Goal: Information Seeking & Learning: Compare options

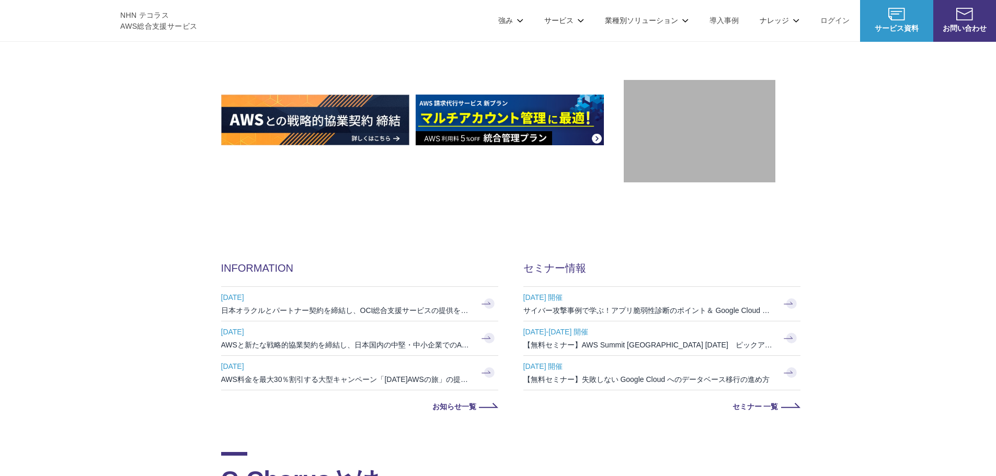
scroll to position [418, 0]
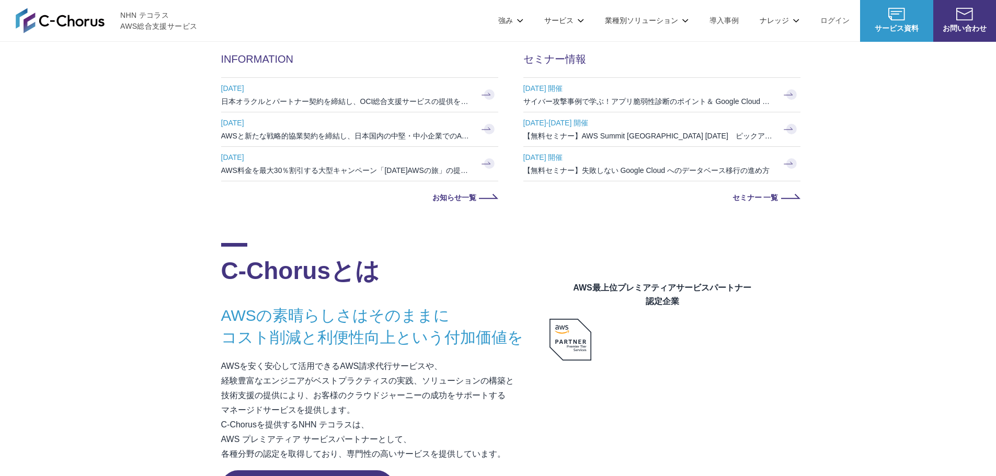
drag, startPoint x: 172, startPoint y: 166, endPoint x: 171, endPoint y: 161, distance: 5.8
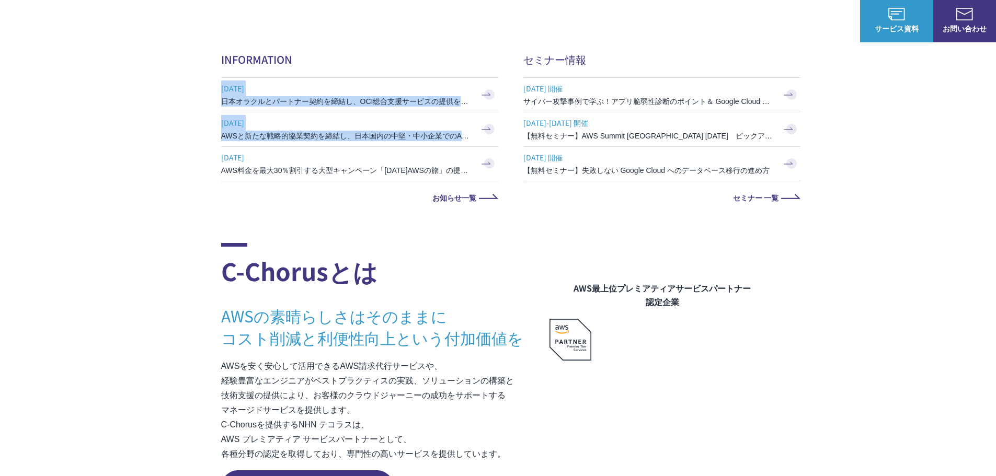
drag, startPoint x: 171, startPoint y: 161, endPoint x: 156, endPoint y: 240, distance: 80.9
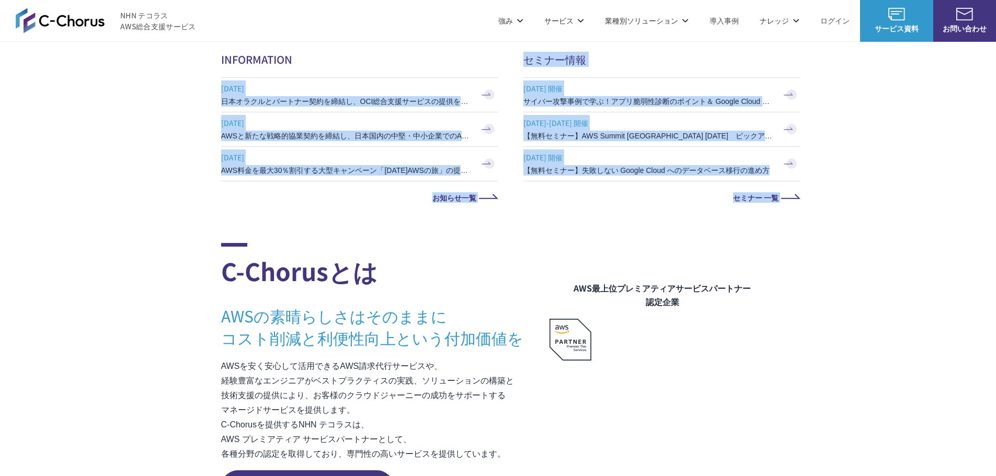
scroll to position [575, 0]
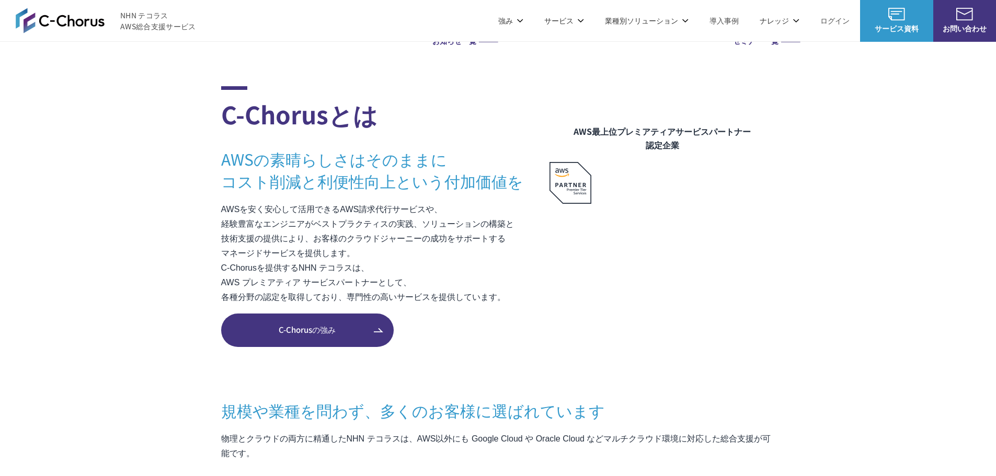
click at [142, 195] on section "C-Chorusとは AWSの素晴らしさはそのままに コスト削減と利便性向上という付加価値を AWSを安く安心して活用できるAWS請求代行サービスや、 経験豊…" at bounding box center [498, 466] width 996 height 760
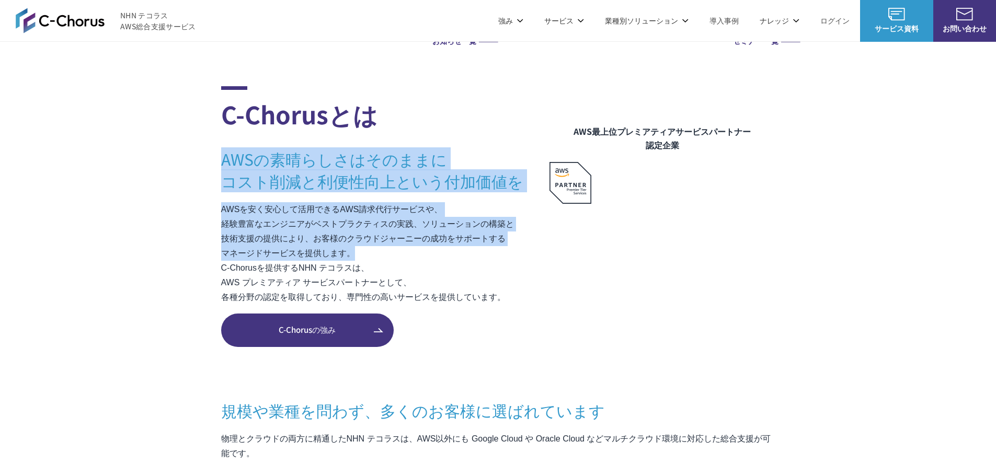
drag, startPoint x: 188, startPoint y: 167, endPoint x: 364, endPoint y: 252, distance: 195.1
click at [364, 252] on section "C-Chorusとは AWSの素晴らしさはそのままに コスト削減と利便性向上という付加価値を AWSを安く安心して活用できるAWS請求代行サービスや、 経験豊…" at bounding box center [498, 466] width 996 height 760
click at [172, 206] on section "C-Chorusとは AWSの素晴らしさはそのままに コスト削減と利便性向上という付加価値を AWSを安く安心して活用できるAWS請求代行サービスや、 経験豊…" at bounding box center [498, 466] width 996 height 760
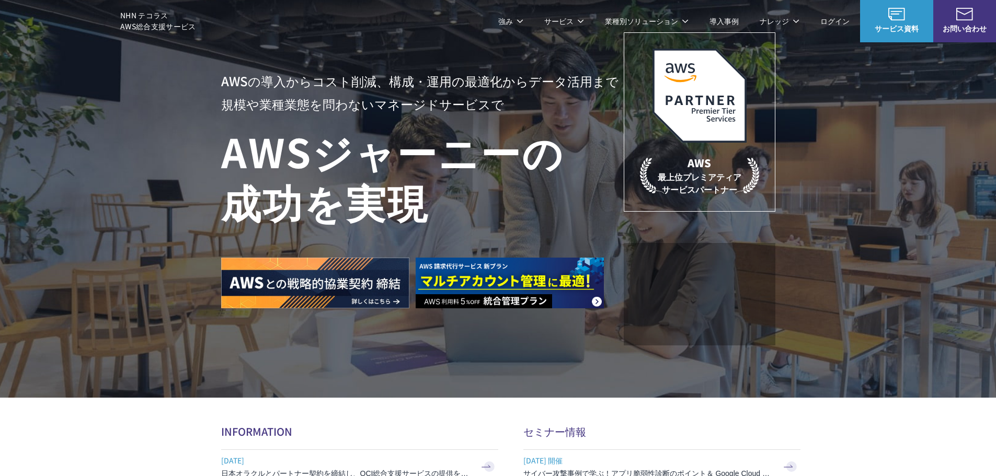
scroll to position [0, 0]
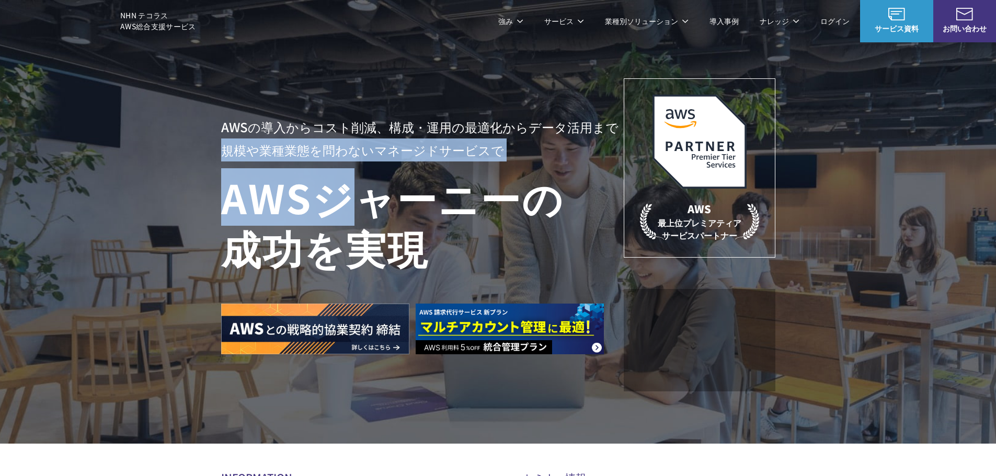
drag, startPoint x: 235, startPoint y: 153, endPoint x: 348, endPoint y: 219, distance: 130.8
click at [346, 218] on div "AWSの導入からコスト削減、 構成・運用の最適化からデータ活用まで 規模や業種業態を問わない マネージドサービスで AWS ジャーニーの 成功を実現 AWS …" at bounding box center [498, 222] width 996 height 444
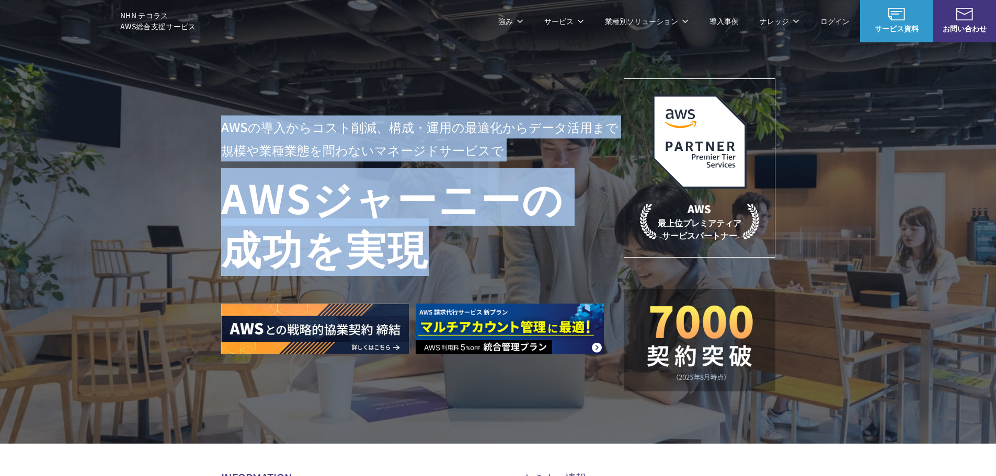
drag, startPoint x: 193, startPoint y: 117, endPoint x: 453, endPoint y: 244, distance: 288.8
click at [453, 244] on div "AWSの導入からコスト削減、 構成・運用の最適化からデータ活用まで 規模や業種業態を問わない マネージドサービスで AWS ジャーニーの 成功を実現 AWS …" at bounding box center [498, 222] width 996 height 444
click at [110, 193] on div "AWSの導入からコスト削減、 構成・運用の最適化からデータ活用まで 規模や業種業態を問わない マネージドサービスで AWS ジャーニーの 成功を実現 AWS …" at bounding box center [498, 222] width 996 height 444
drag, startPoint x: 243, startPoint y: 169, endPoint x: 416, endPoint y: 262, distance: 196.3
click at [416, 262] on div "AWSの導入からコスト削減、 構成・運用の最適化からデータ活用まで 規模や業種業態を問わない マネージドサービスで AWS ジャーニーの 成功を実現 AWS …" at bounding box center [498, 222] width 996 height 444
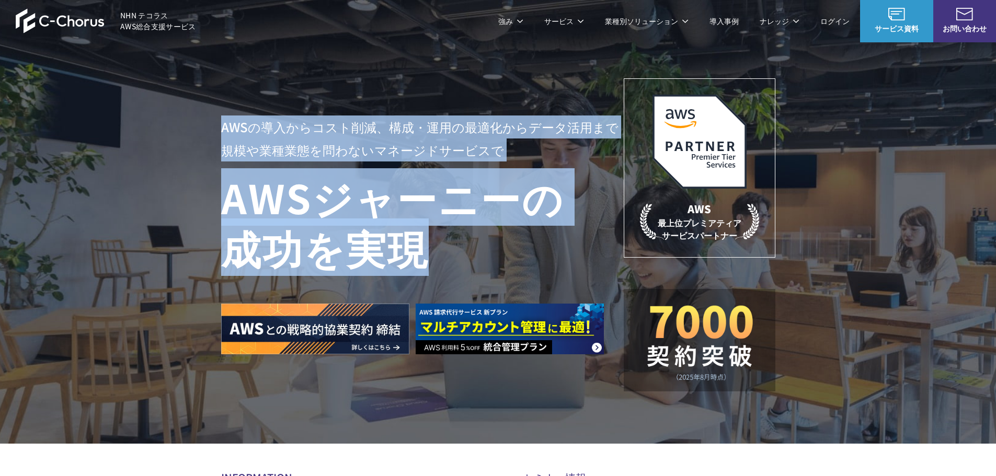
click at [170, 225] on div "AWSの導入からコスト削減、 構成・運用の最適化からデータ活用まで 規模や業種業態を問わない マネージドサービスで AWS ジャーニーの 成功を実現 AWS …" at bounding box center [498, 222] width 996 height 444
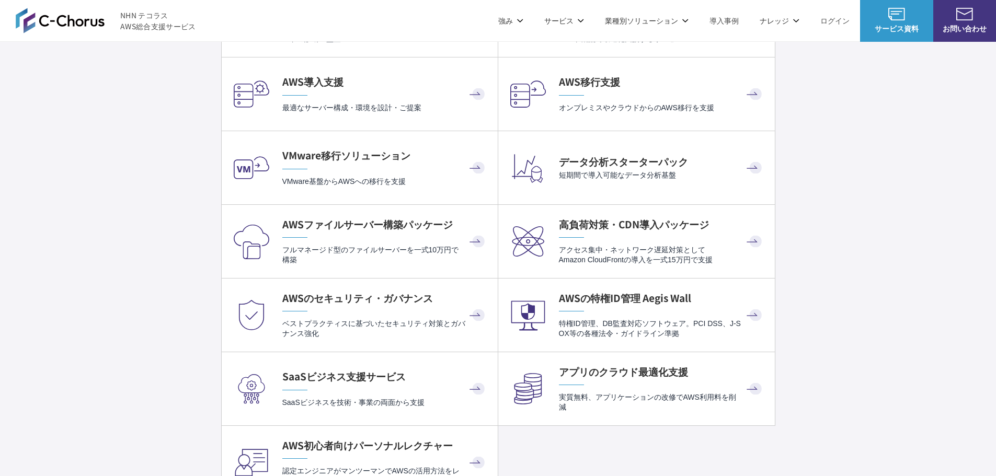
scroll to position [2092, 0]
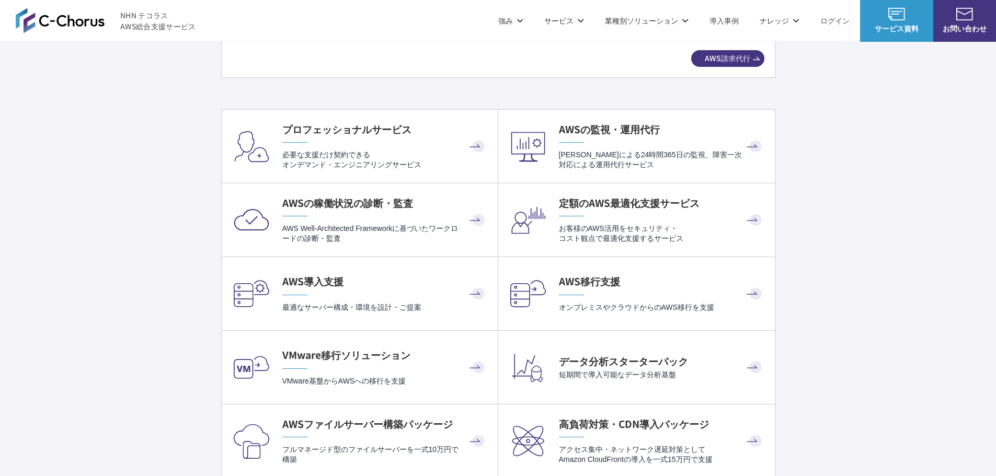
drag, startPoint x: 151, startPoint y: 289, endPoint x: 110, endPoint y: 226, distance: 74.8
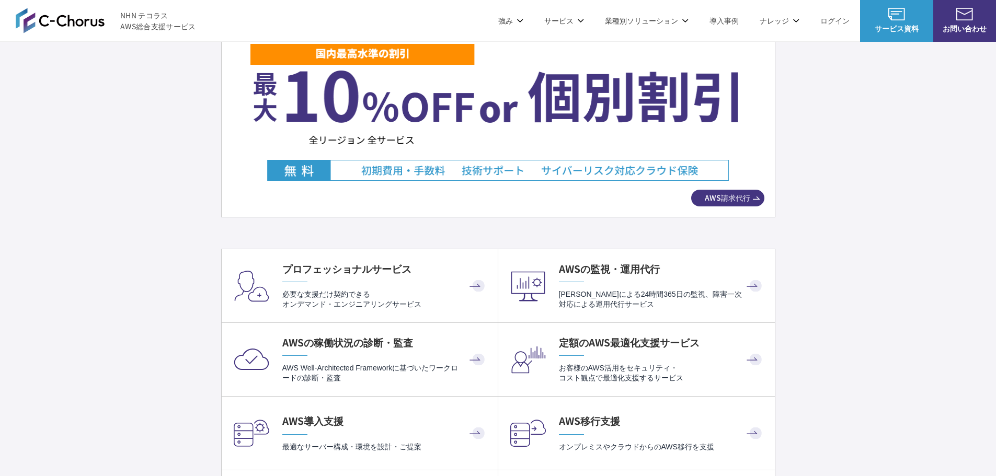
scroll to position [2039, 0]
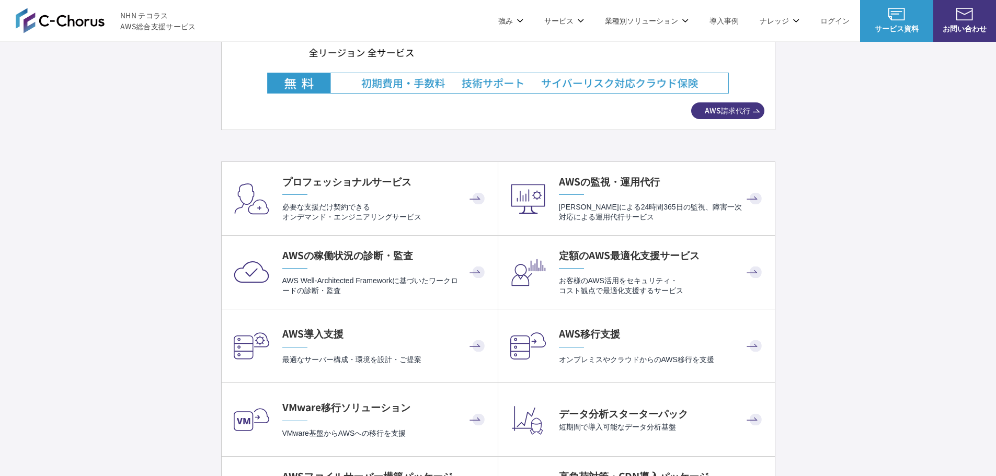
drag, startPoint x: 163, startPoint y: 240, endPoint x: 163, endPoint y: 231, distance: 8.9
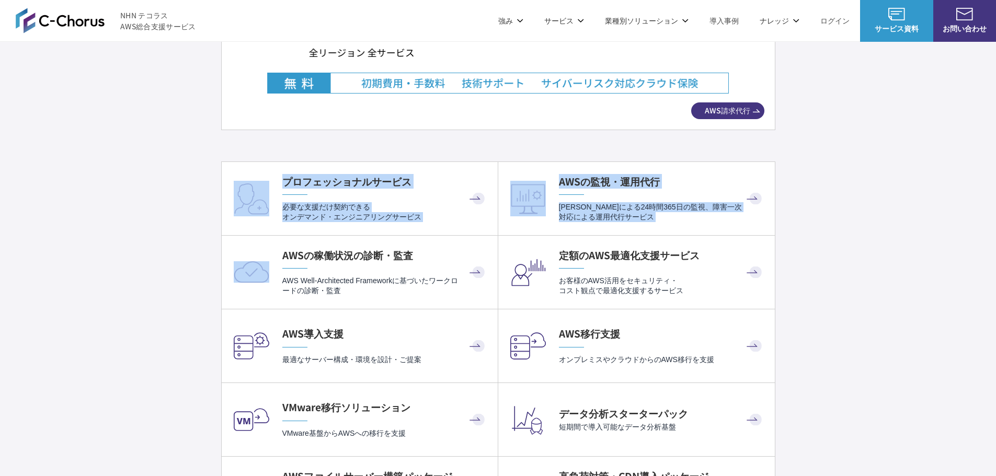
drag, startPoint x: 163, startPoint y: 231, endPoint x: 157, endPoint y: 301, distance: 70.8
drag, startPoint x: 168, startPoint y: 137, endPoint x: 141, endPoint y: 294, distance: 159.2
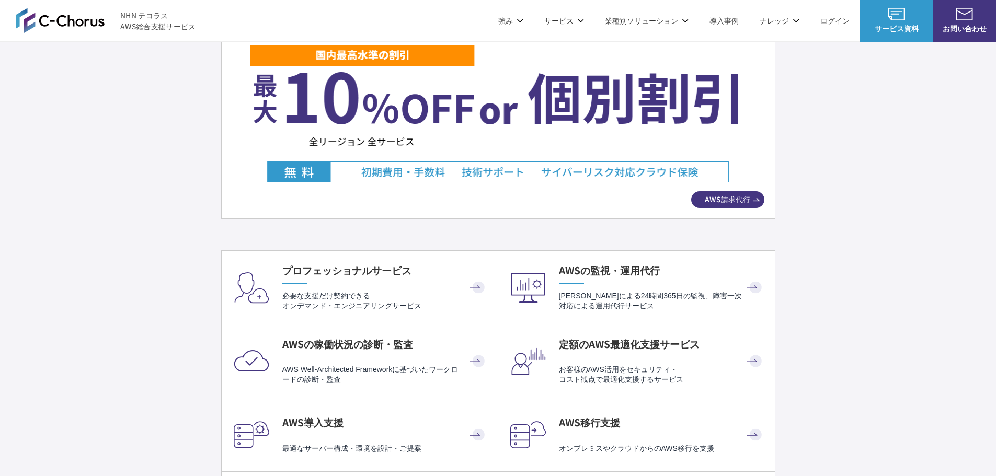
scroll to position [1883, 0]
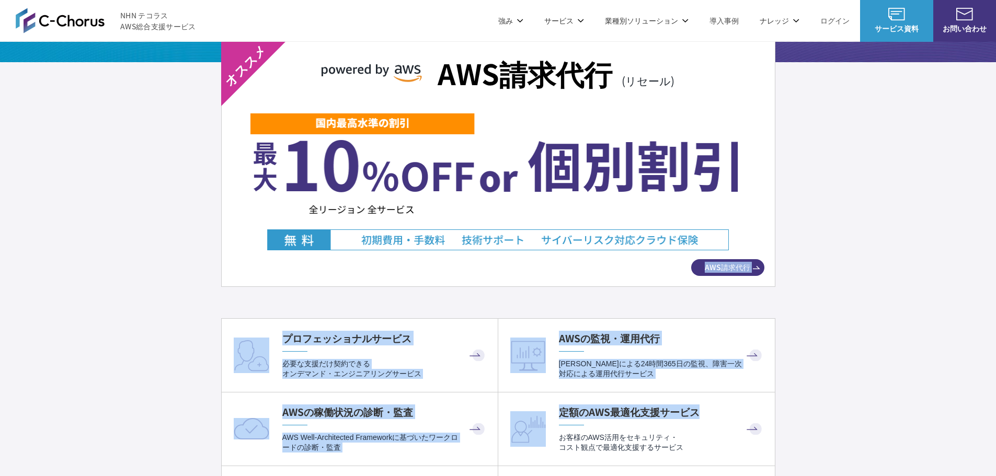
drag, startPoint x: 130, startPoint y: 255, endPoint x: 781, endPoint y: 408, distance: 668.9
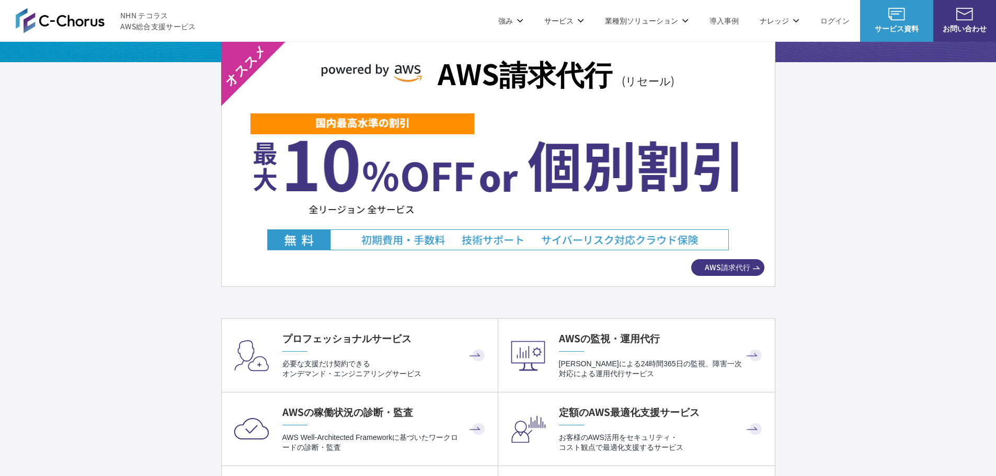
click at [750, 355] on link "AWSの監視・運用代行 有人による24時間365日の監視、障害一次対応による運用代行サービス" at bounding box center [636, 355] width 277 height 73
drag, startPoint x: 128, startPoint y: 254, endPoint x: 325, endPoint y: 191, distance: 206.9
click at [703, 257] on div "AWS請求代行 (リセール) AWS請求代行" at bounding box center [498, 164] width 554 height 246
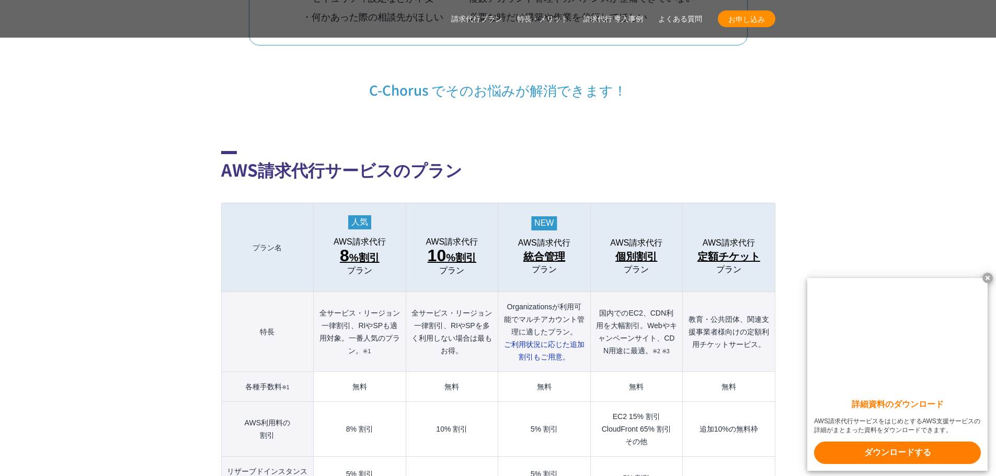
scroll to position [1203, 0]
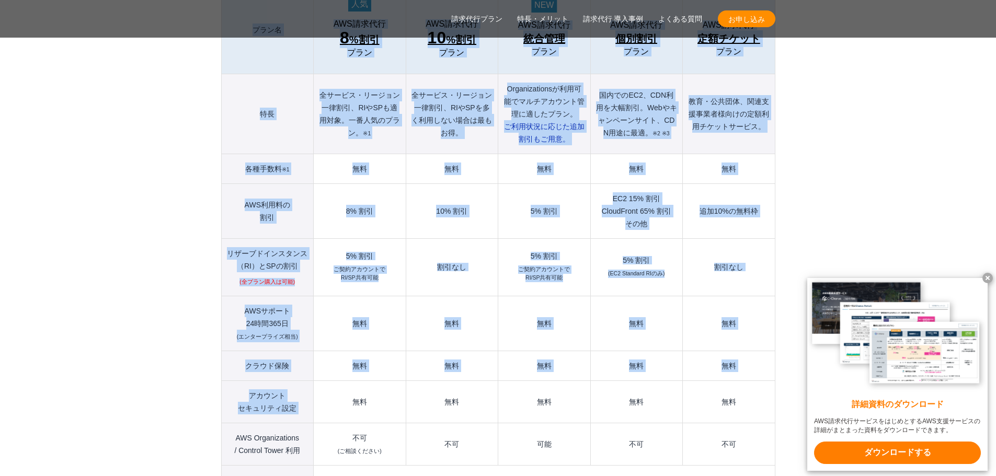
drag, startPoint x: 164, startPoint y: 256, endPoint x: 332, endPoint y: 373, distance: 204.6
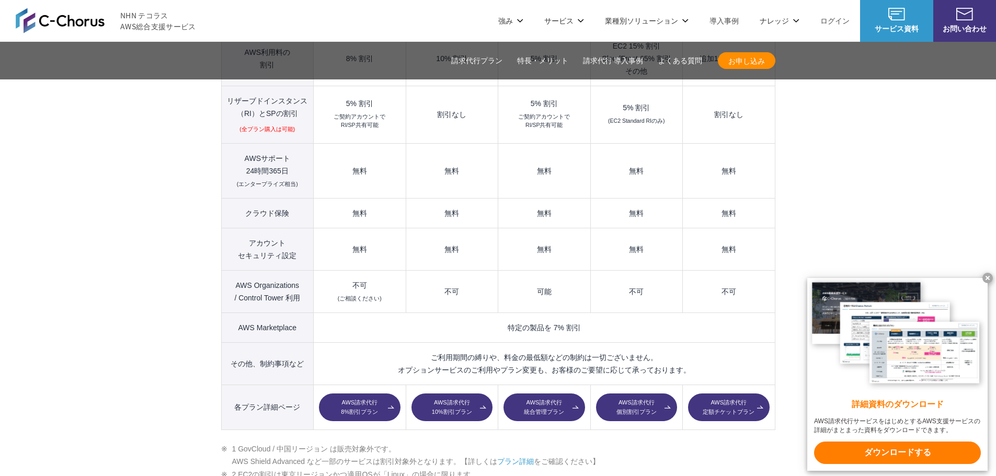
scroll to position [1255, 0]
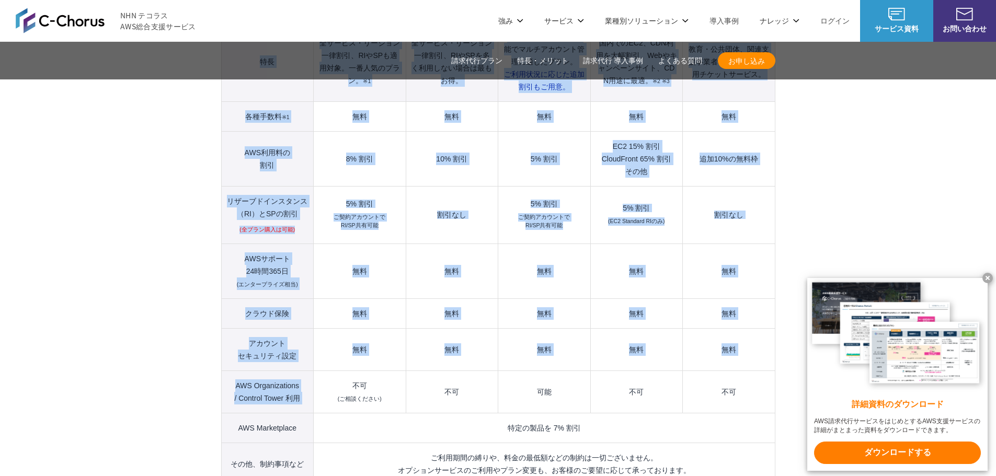
drag, startPoint x: 175, startPoint y: 288, endPoint x: 343, endPoint y: 370, distance: 186.9
drag, startPoint x: 283, startPoint y: 289, endPoint x: 413, endPoint y: 341, distance: 140.3
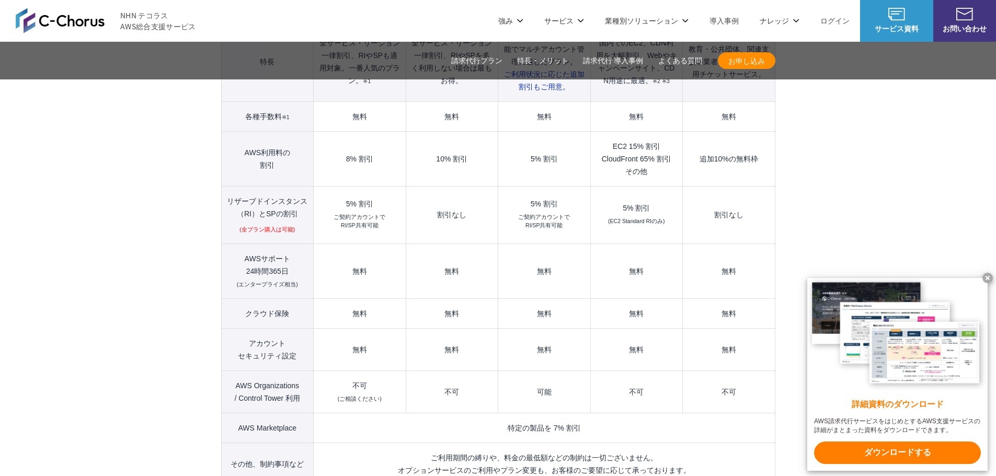
drag, startPoint x: 180, startPoint y: 305, endPoint x: 151, endPoint y: 272, distance: 44.1
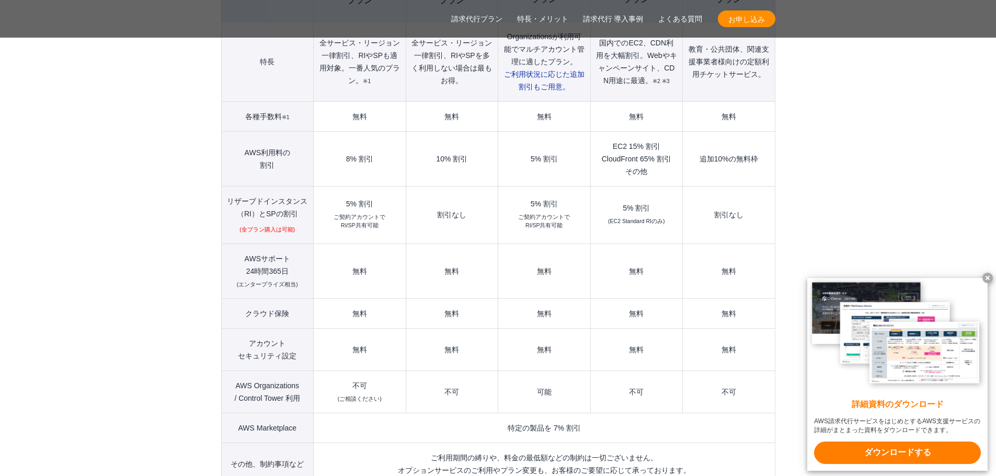
drag, startPoint x: 198, startPoint y: 271, endPoint x: 155, endPoint y: 206, distance: 78.2
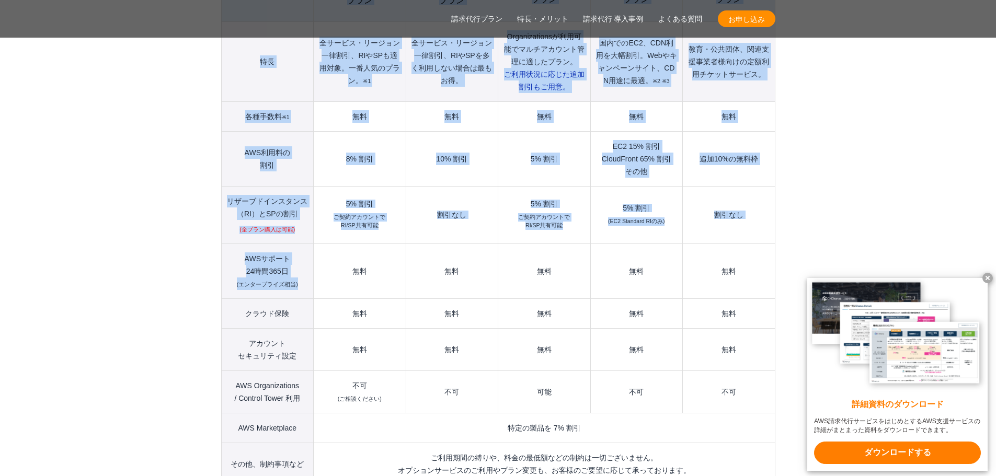
drag, startPoint x: 235, startPoint y: 226, endPoint x: 373, endPoint y: 325, distance: 169.8
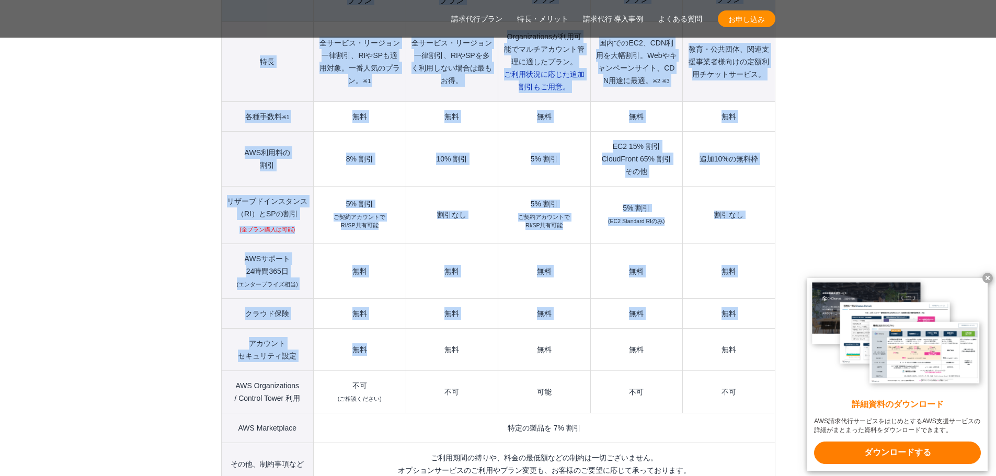
drag, startPoint x: 176, startPoint y: 265, endPoint x: 287, endPoint y: 359, distance: 145.8
click at [229, 348] on th "アカウント セキュリティ設定" at bounding box center [267, 349] width 93 height 42
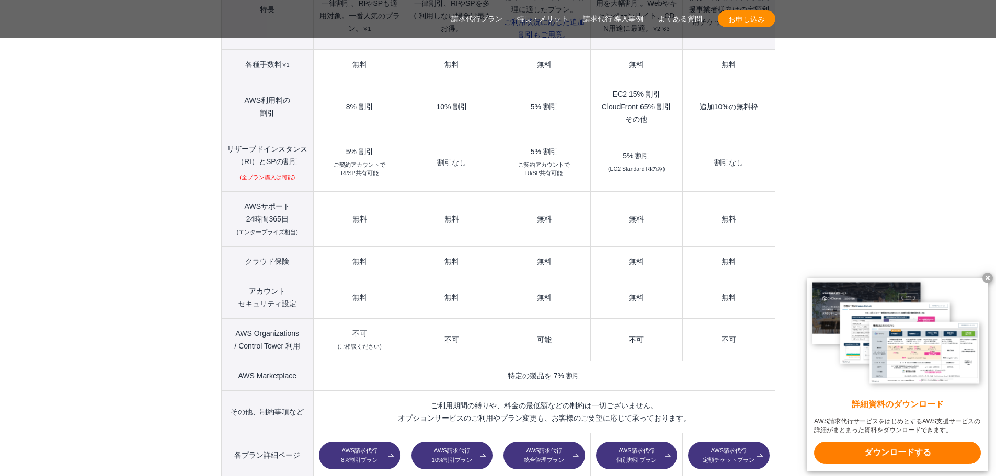
scroll to position [1412, 0]
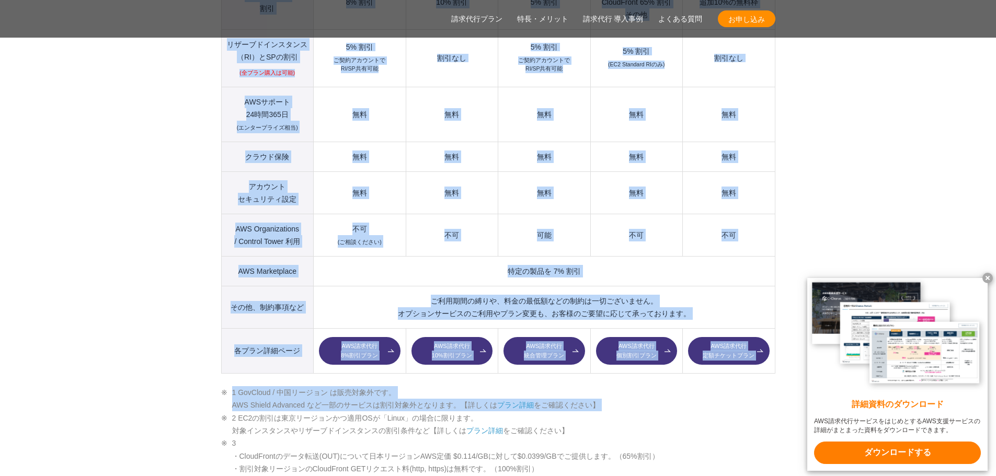
drag, startPoint x: 183, startPoint y: 310, endPoint x: 221, endPoint y: 391, distance: 89.4
click at [224, 396] on section "AWS請求代行サービスのプラン 多様なニーズに対応したオススメのプラン プラン名 AWS請求代行 8 %割引 プラン AWS請求代行 10 %割引 プラン A…" at bounding box center [498, 464] width 996 height 1649
click at [163, 346] on section "AWS請求代行サービスのプラン 多様なニーズに対応したオススメのプラン プラン名 AWS請求代行 8 %割引 プラン AWS請求代行 10 %割引 プラン A…" at bounding box center [498, 464] width 996 height 1649
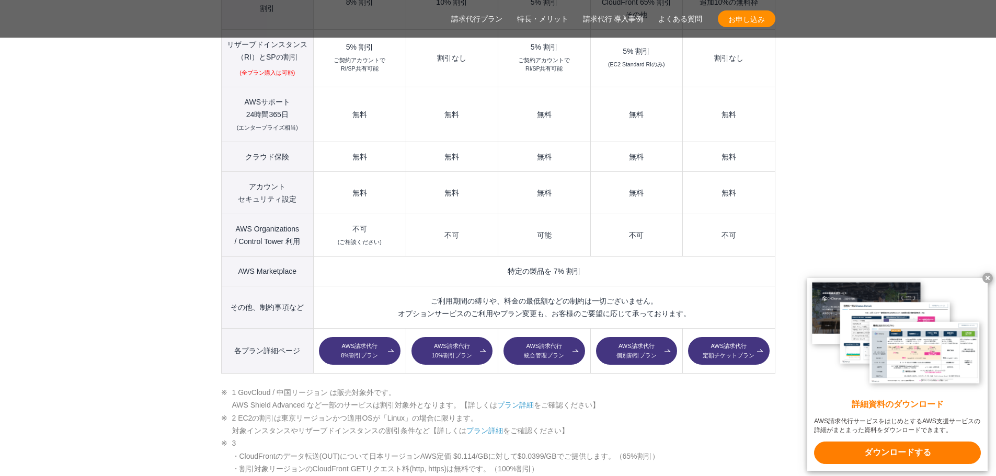
click at [188, 282] on section "AWS請求代行サービスのプラン 多様なニーズに対応したオススメのプラン プラン名 AWS請求代行 8 %割引 プラン AWS請求代行 10 %割引 プラン A…" at bounding box center [498, 464] width 996 height 1649
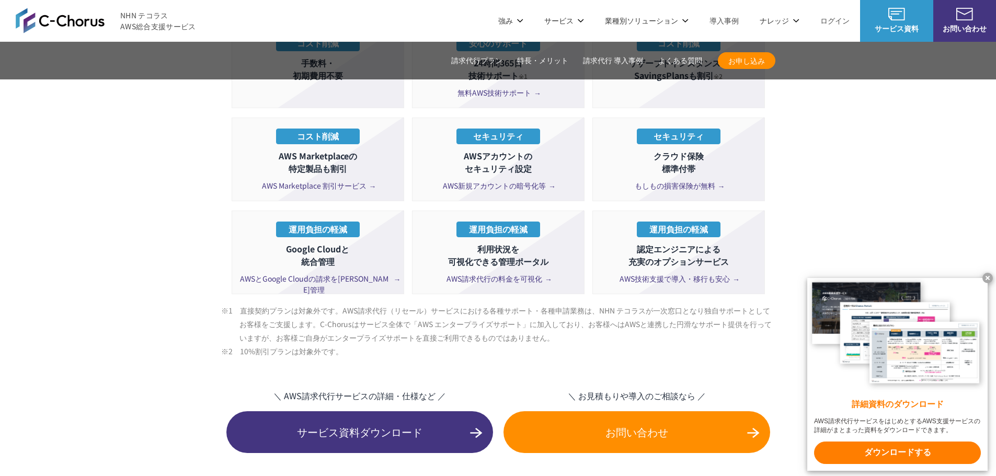
scroll to position [1830, 0]
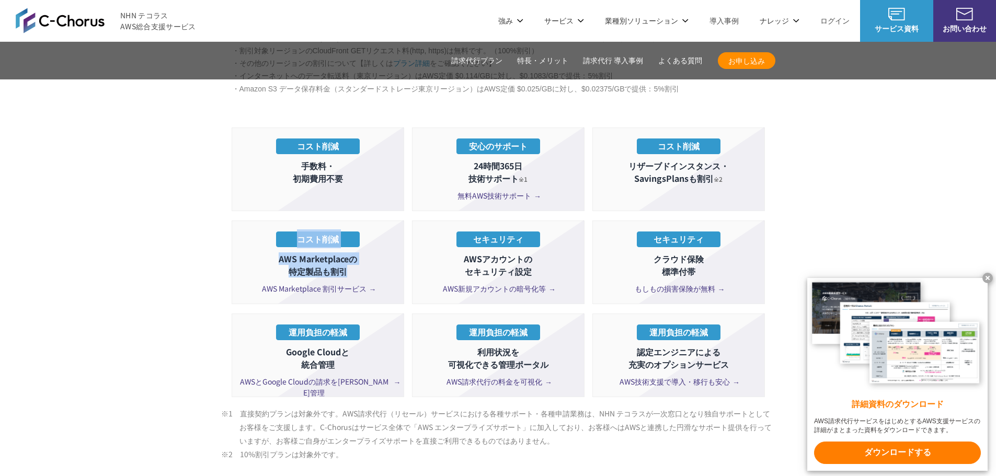
drag, startPoint x: 163, startPoint y: 241, endPoint x: 165, endPoint y: 258, distance: 16.9
click at [184, 276] on section "AWS請求代行サービスのプラン 多様なニーズに対応したオススメのプラン プラン名 AWS請求代行 8 %割引 プラン AWS請求代行 10 %割引 プラン A…" at bounding box center [498, 46] width 996 height 1649
click at [143, 244] on section "AWS請求代行サービスのプラン 多様なニーズに対応したオススメのプラン プラン名 AWS請求代行 8 %割引 プラン AWS請求代行 10 %割引 プラン A…" at bounding box center [498, 46] width 996 height 1649
click at [139, 237] on section "AWS請求代行サービスのプラン 多様なニーズに対応したオススメのプラン プラン名 AWS請求代行 8 %割引 プラン AWS請求代行 10 %割引 プラン A…" at bounding box center [498, 46] width 996 height 1649
drag, startPoint x: 128, startPoint y: 209, endPoint x: 88, endPoint y: 153, distance: 68.2
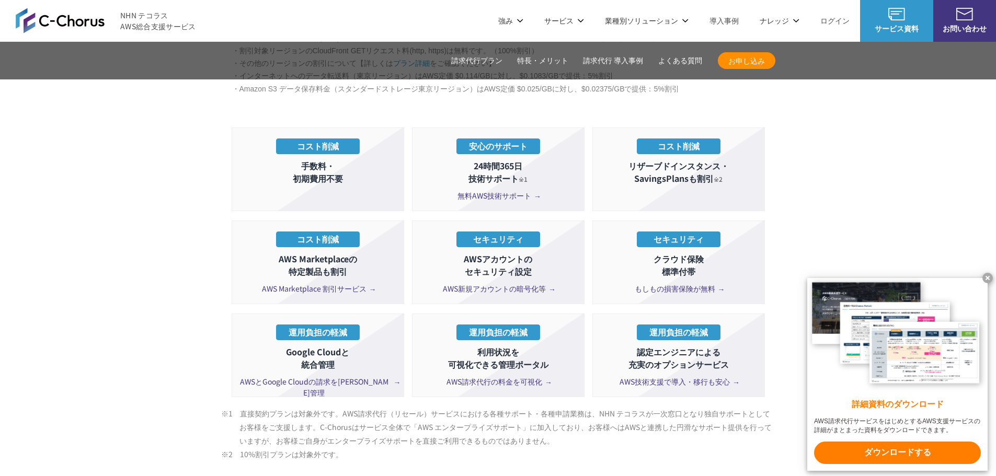
click at [128, 207] on section "AWS請求代行サービスのプラン 多様なニーズに対応したオススメのプラン プラン名 AWS請求代行 8 %割引 プラン AWS請求代行 10 %割引 プラン A…" at bounding box center [498, 46] width 996 height 1649
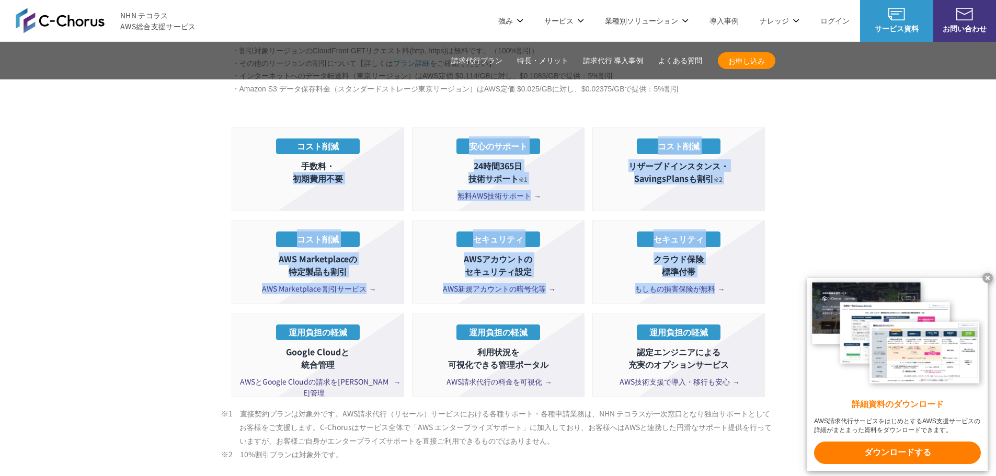
drag, startPoint x: 88, startPoint y: 153, endPoint x: 154, endPoint y: 306, distance: 166.5
click at [154, 306] on section "AWS請求代行サービスのプラン 多様なニーズに対応したオススメのプラン プラン名 AWS請求代行 8 %割引 プラン AWS請求代行 10 %割引 プラン A…" at bounding box center [498, 46] width 996 height 1649
click at [147, 281] on section "AWS請求代行サービスのプラン 多様なニーズに対応したオススメのプラン プラン名 AWS請求代行 8 %割引 プラン AWS請求代行 10 %割引 プラン A…" at bounding box center [498, 46] width 996 height 1649
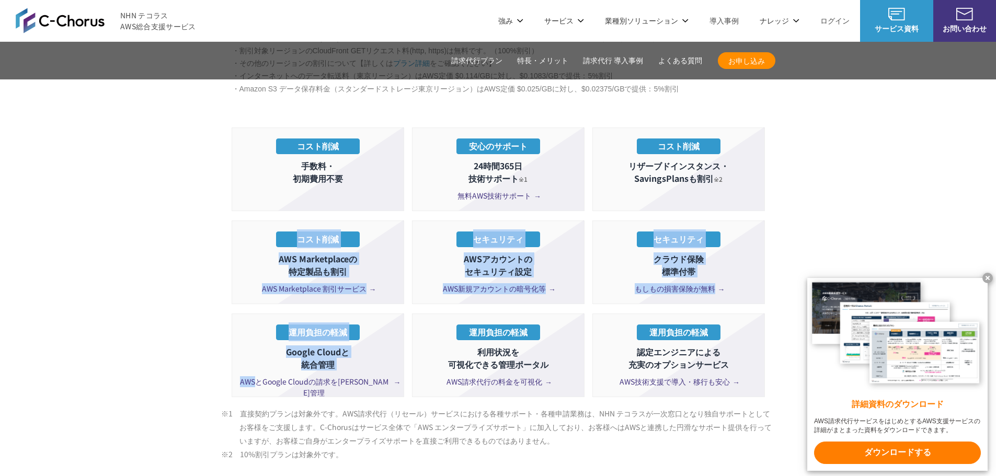
drag, startPoint x: 123, startPoint y: 197, endPoint x: 269, endPoint y: 352, distance: 212.7
click at [268, 358] on section "AWS請求代行サービスのプラン 多様なニーズに対応したオススメのプラン プラン名 AWS請求代行 8 %割引 プラン AWS請求代行 10 %割引 プラン A…" at bounding box center [498, 46] width 996 height 1649
click at [193, 263] on section "AWS請求代行サービスのプラン 多様なニーズに対応したオススメのプラン プラン名 AWS請求代行 8 %割引 プラン AWS請求代行 10 %割引 プラン A…" at bounding box center [498, 46] width 996 height 1649
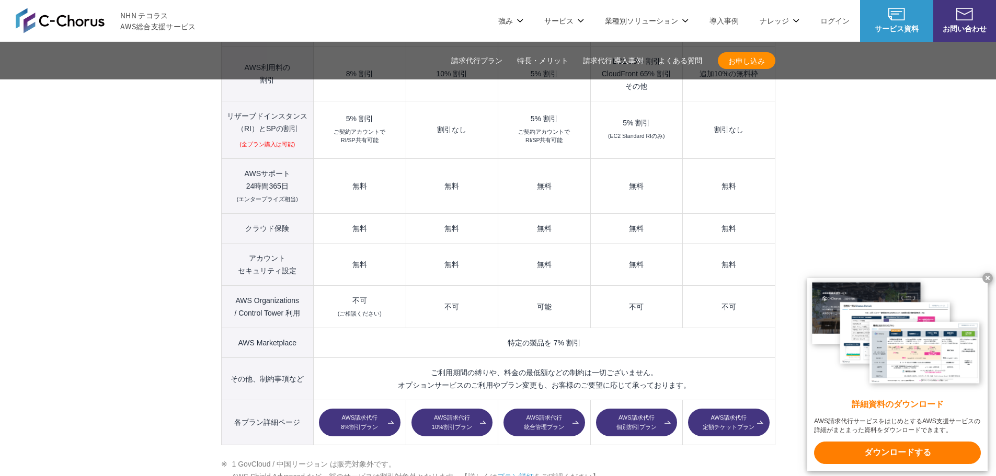
scroll to position [1307, 0]
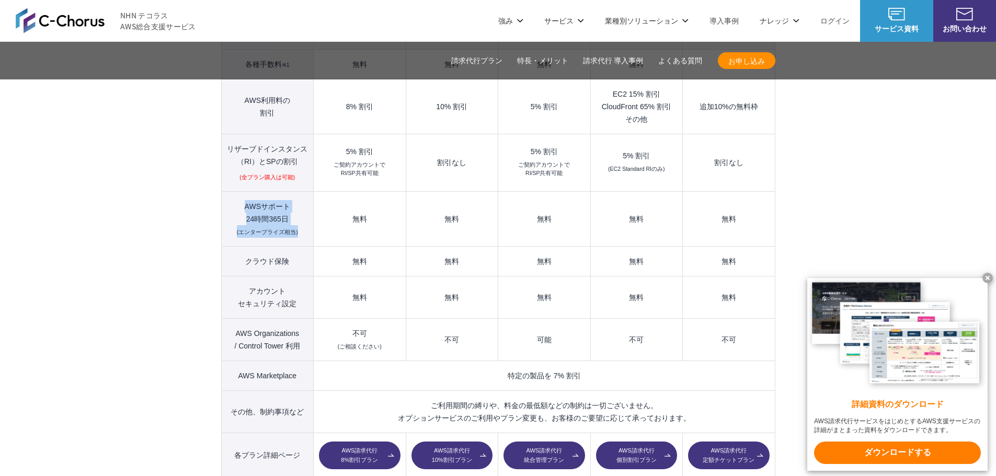
drag, startPoint x: 236, startPoint y: 182, endPoint x: 297, endPoint y: 208, distance: 66.1
click at [297, 208] on th "AWSサポート 24時間365日 (エンタープライズ相当)" at bounding box center [267, 218] width 93 height 55
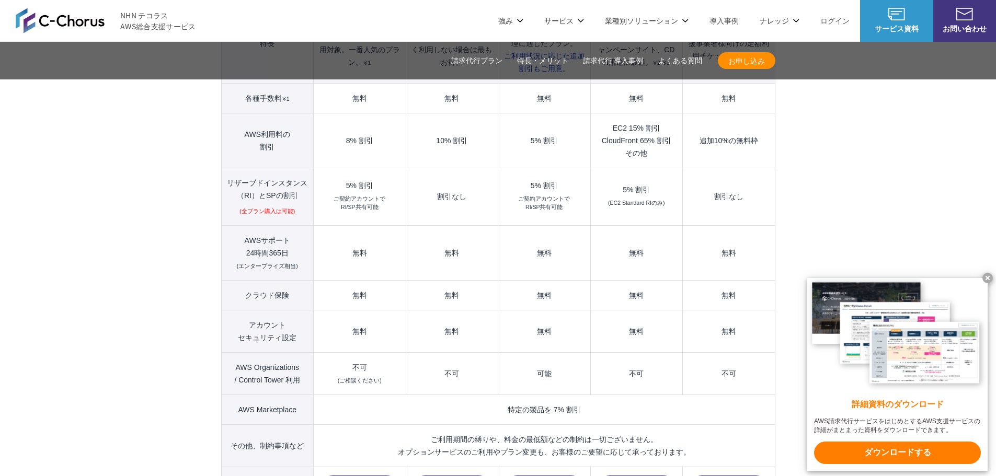
scroll to position [1255, 0]
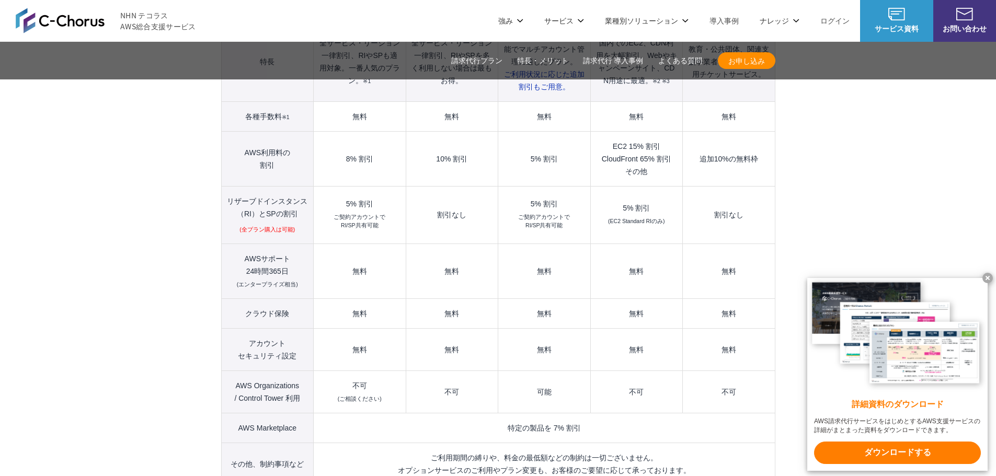
drag, startPoint x: 334, startPoint y: 248, endPoint x: 239, endPoint y: 238, distance: 95.2
click at [239, 244] on th "AWSサポート 24時間365日 (エンタープライズ相当)" at bounding box center [267, 271] width 93 height 55
drag, startPoint x: 227, startPoint y: 254, endPoint x: 347, endPoint y: 303, distance: 129.9
click at [301, 291] on tbody "プラン名 AWS請求代行 8 %割引 プラン AWS請求代行 10 %割引 プラン AWS請求代行 統合管理 プラン AWS請求代行 個別割引 プラン" at bounding box center [498, 232] width 554 height 598
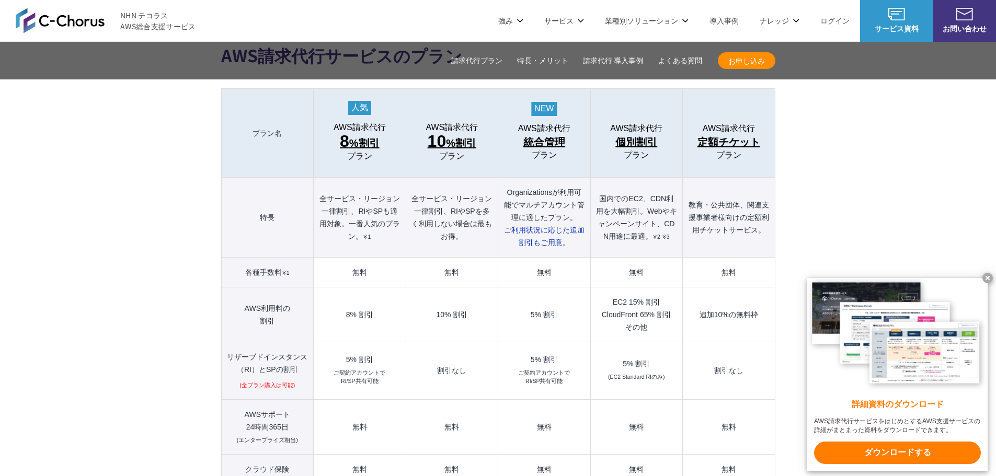
scroll to position [1098, 0]
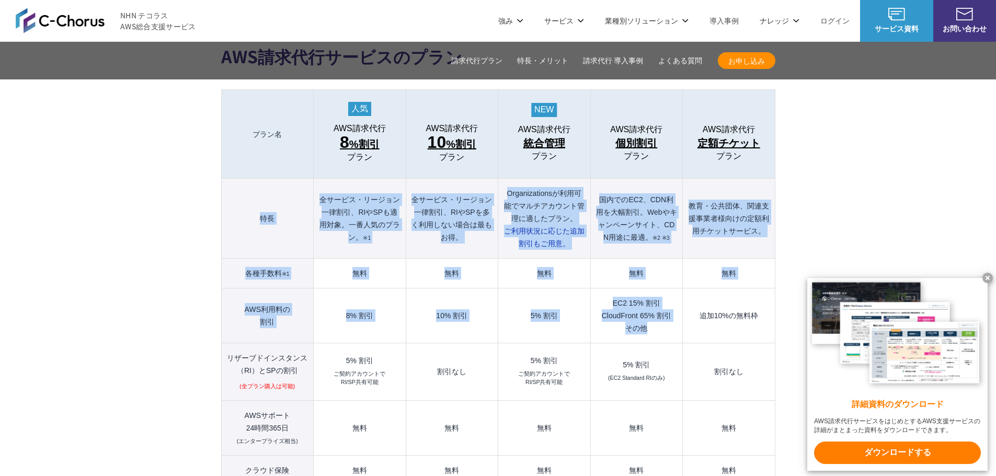
drag, startPoint x: 267, startPoint y: 192, endPoint x: 657, endPoint y: 320, distance: 411.0
click at [657, 320] on tbody "プラン名 AWS請求代行 8 %割引 プラン AWS請求代行 10 %割引 プラン AWS請求代行 統合管理 プラン AWS請求代行 個別割引 プラン" at bounding box center [498, 389] width 554 height 598
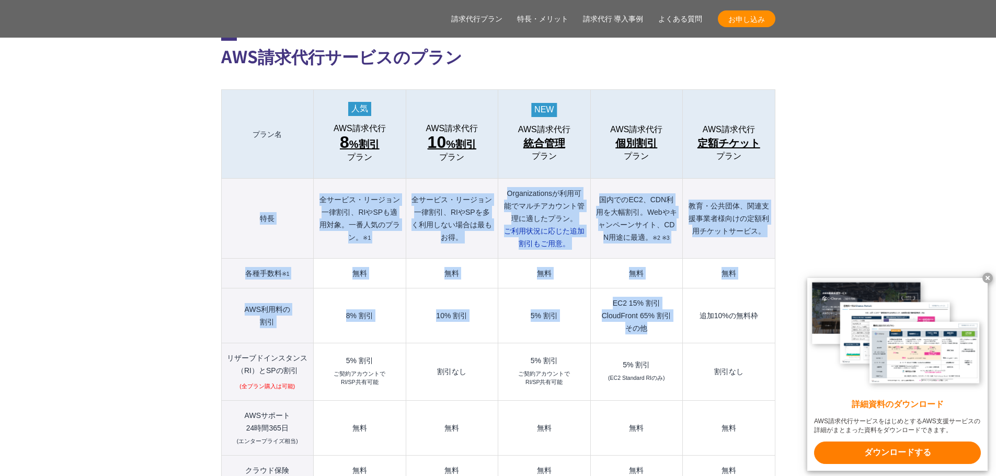
scroll to position [1150, 0]
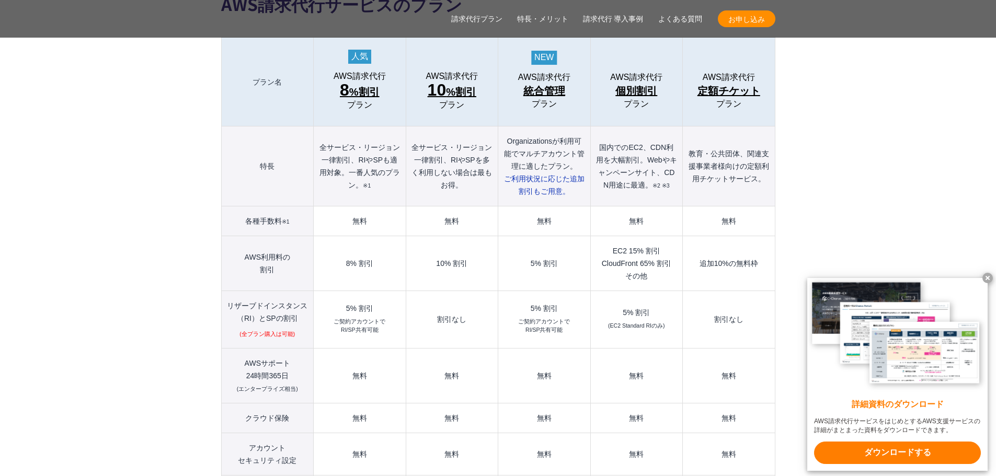
drag, startPoint x: 412, startPoint y: 297, endPoint x: 277, endPoint y: 248, distance: 143.4
click at [326, 305] on div "5% 割引" at bounding box center [359, 308] width 81 height 7
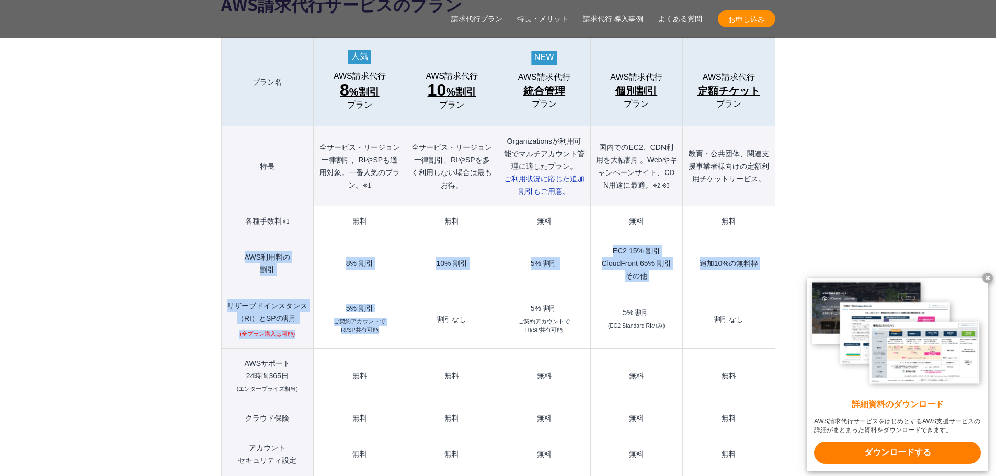
drag, startPoint x: 246, startPoint y: 233, endPoint x: 403, endPoint y: 309, distance: 173.8
click at [404, 314] on tbody "プラン名 AWS請求代行 8 %割引 プラン AWS請求代行 10 %割引 プラン AWS請求代行 統合管理 プラン AWS請求代行 個別割引 プラン" at bounding box center [498, 337] width 554 height 598
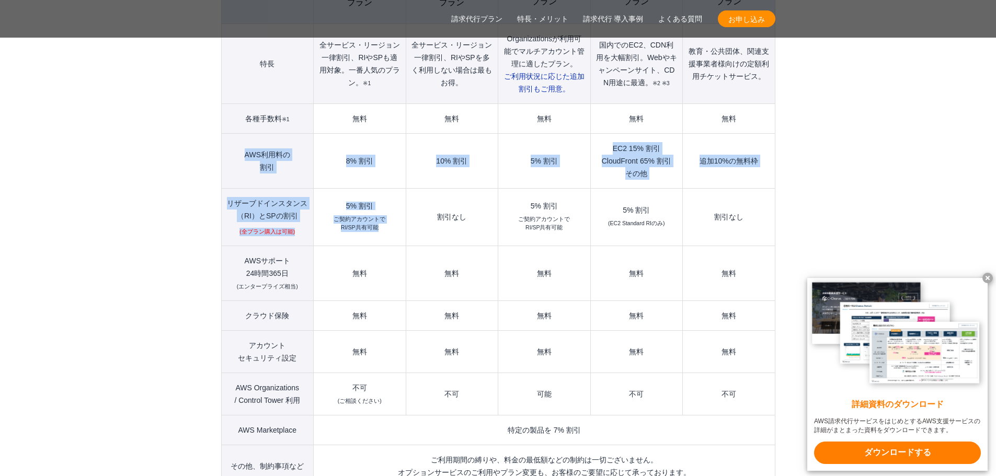
scroll to position [1255, 0]
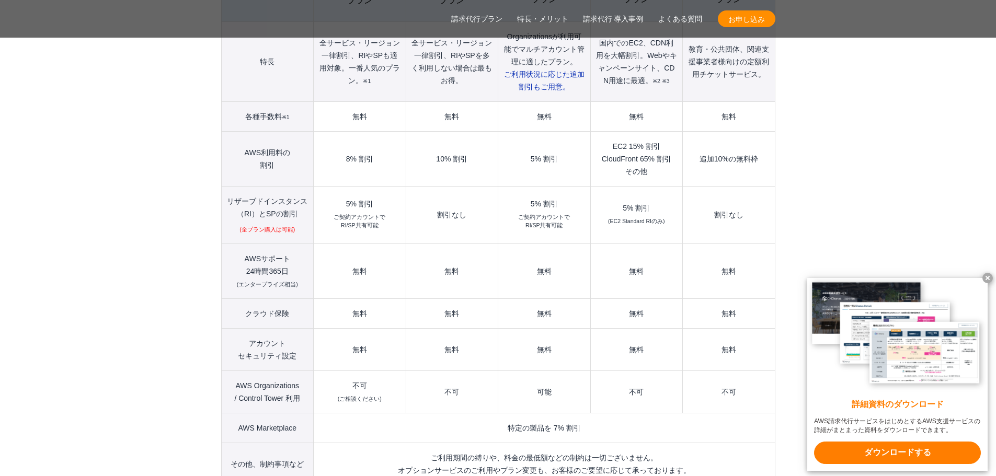
drag, startPoint x: 404, startPoint y: 315, endPoint x: 301, endPoint y: 277, distance: 109.7
click at [344, 299] on td "無料" at bounding box center [360, 314] width 92 height 30
drag, startPoint x: 235, startPoint y: 273, endPoint x: 312, endPoint y: 295, distance: 80.1
click at [306, 295] on tbody "プラン名 AWS請求代行 8 %割引 プラン AWS請求代行 10 %割引 プラン AWS請求代行 統合管理 プラン AWS請求代行 個別割引 プラン" at bounding box center [498, 232] width 554 height 598
drag, startPoint x: 279, startPoint y: 315, endPoint x: 249, endPoint y: 283, distance: 44.0
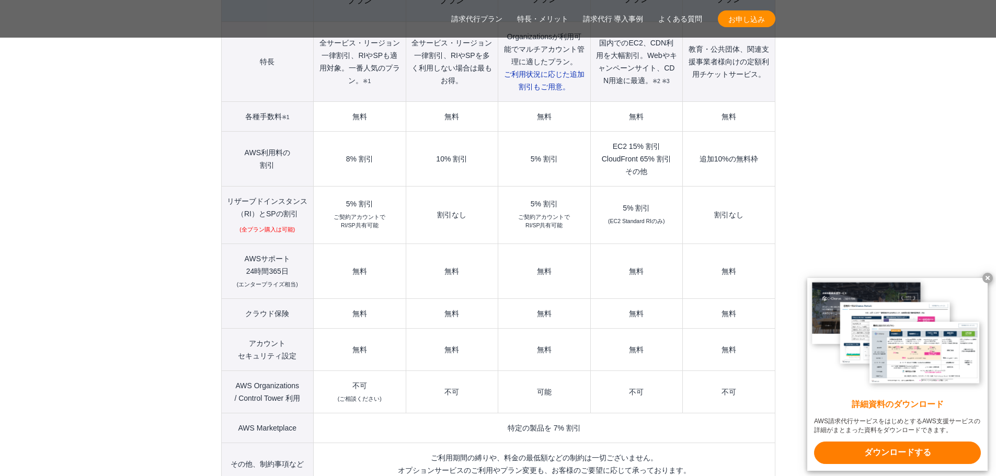
click at [278, 328] on th "アカウント セキュリティ設定" at bounding box center [267, 349] width 93 height 42
drag, startPoint x: 243, startPoint y: 275, endPoint x: 315, endPoint y: 284, distance: 73.2
click at [315, 284] on tbody "プラン名 AWS請求代行 8 %割引 プラン AWS請求代行 10 %割引 プラン AWS請求代行 統合管理 プラン AWS請求代行 個別割引 プラン" at bounding box center [498, 232] width 554 height 598
drag, startPoint x: 287, startPoint y: 361, endPoint x: 541, endPoint y: 377, distance: 254.6
click at [541, 377] on tr "AWS Organizations / Control Tower 利用 不可 (ご相談ください) 不可 可能 不可 不可" at bounding box center [498, 392] width 554 height 42
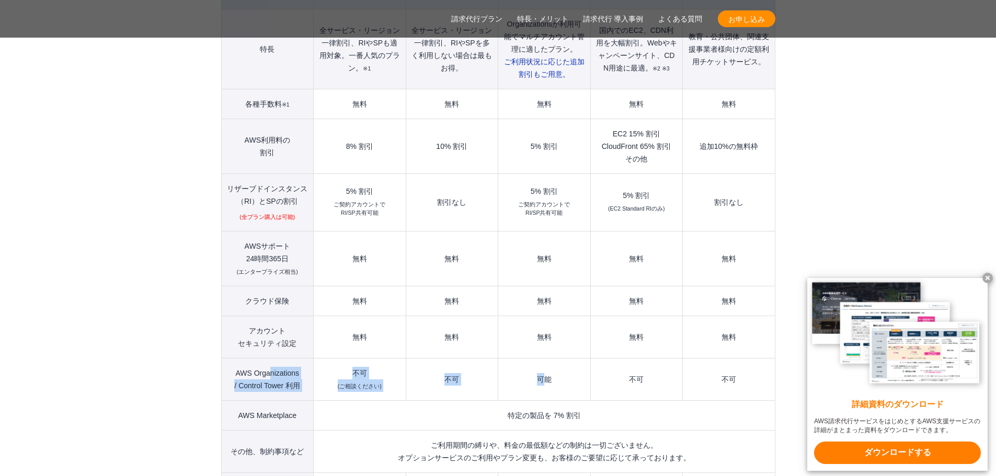
scroll to position [1307, 0]
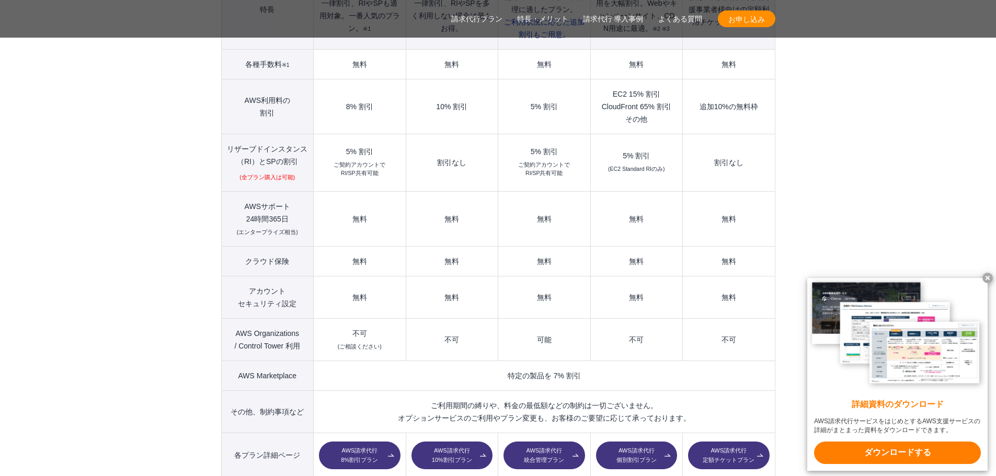
drag, startPoint x: 184, startPoint y: 315, endPoint x: 175, endPoint y: 255, distance: 60.7
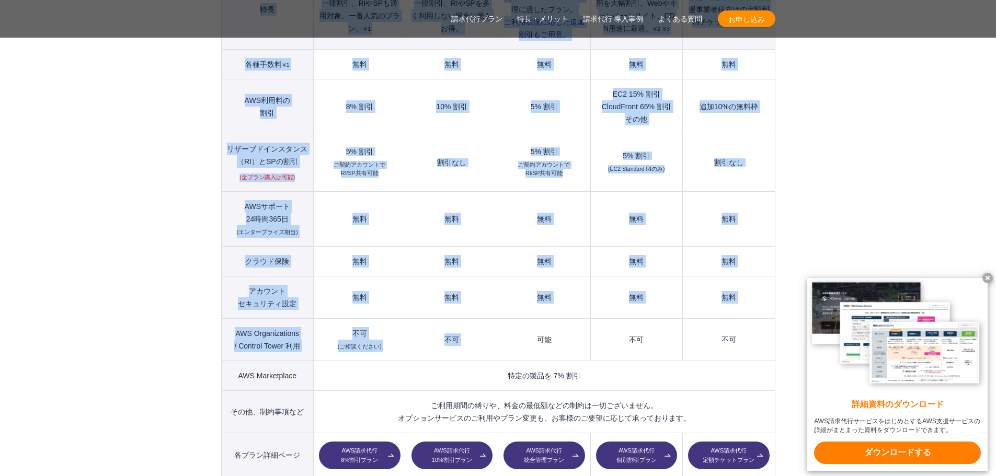
drag, startPoint x: 334, startPoint y: 283, endPoint x: 506, endPoint y: 331, distance: 178.4
drag, startPoint x: 175, startPoint y: 263, endPoint x: 395, endPoint y: 353, distance: 238.5
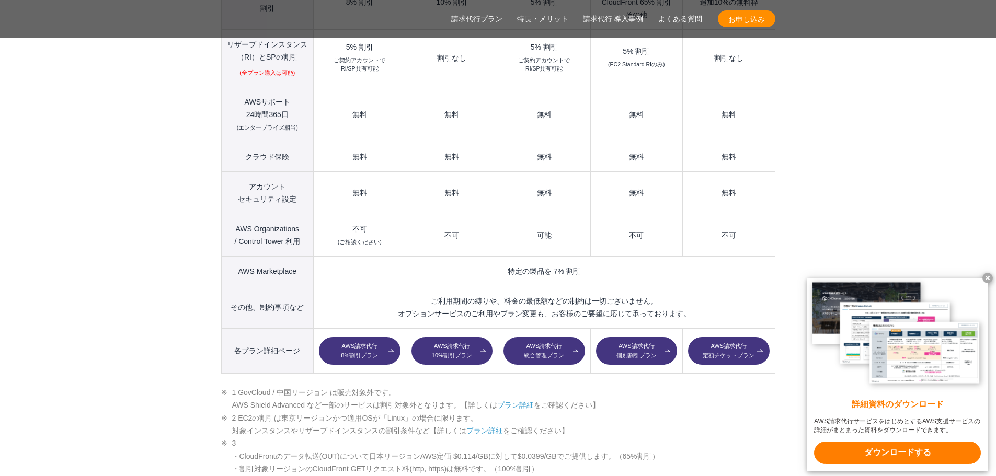
drag, startPoint x: 164, startPoint y: 275, endPoint x: 159, endPoint y: 255, distance: 20.5
drag, startPoint x: 159, startPoint y: 255, endPoint x: 119, endPoint y: 221, distance: 52.4
click at [119, 221] on section "AWS請求代行サービスのプラン 多様なニーズに対応したオススメのプラン プラン名 AWS請求代行 8 %割引 プラン AWS請求代行 10 %割引 プラン A…" at bounding box center [498, 464] width 996 height 1649
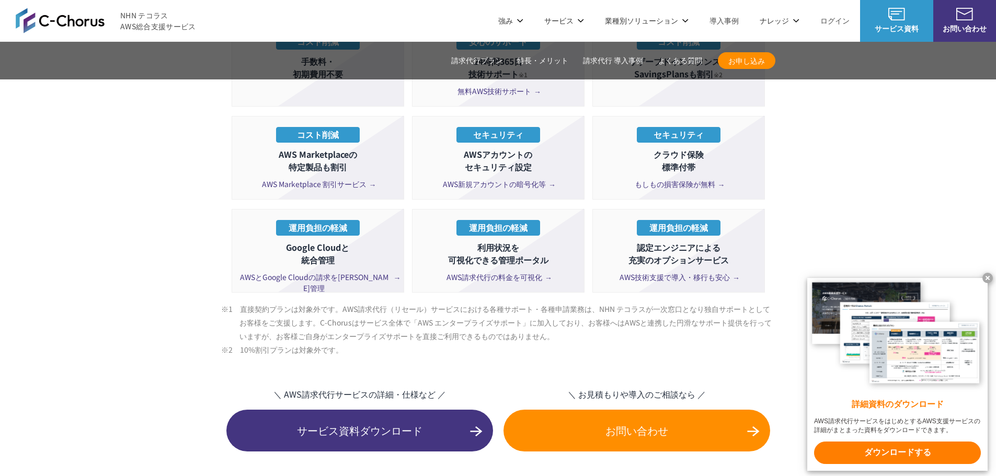
scroll to position [1778, 0]
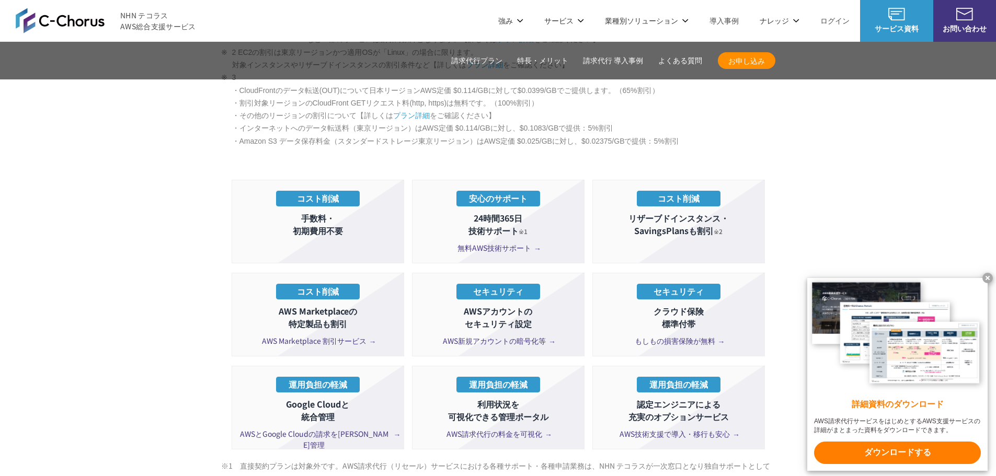
drag, startPoint x: 199, startPoint y: 212, endPoint x: 151, endPoint y: 189, distance: 52.6
click at [151, 189] on section "AWS請求代行サービスのプラン 多様なニーズに対応したオススメのプラン プラン名 AWS請求代行 8 %割引 プラン AWS請求代行 10 %割引 プラン A…" at bounding box center [498, 98] width 996 height 1649
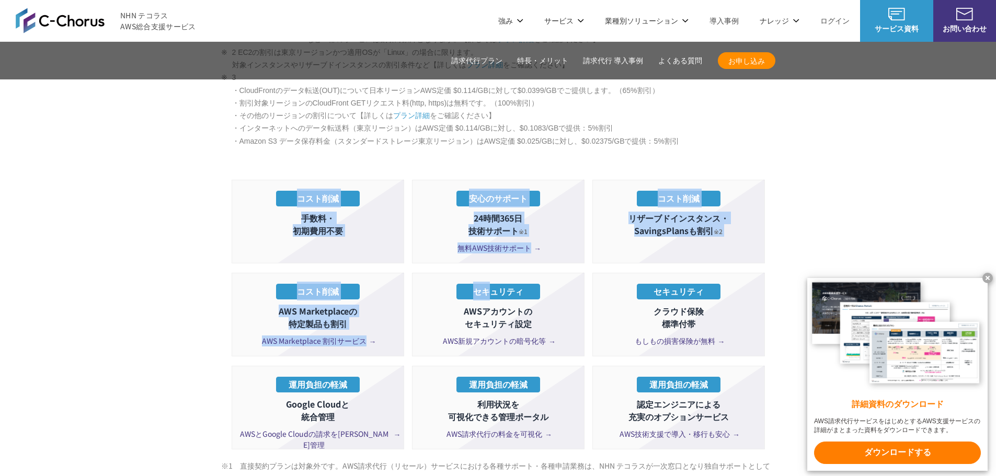
drag, startPoint x: 371, startPoint y: 251, endPoint x: 487, endPoint y: 276, distance: 118.8
click at [487, 276] on section "AWS請求代行サービスのプラン 多様なニーズに対応したオススメのプラン プラン名 AWS請求代行 8 %割引 プラン AWS請求代行 10 %割引 プラン A…" at bounding box center [498, 98] width 996 height 1649
click at [175, 238] on section "AWS請求代行サービスのプラン 多様なニーズに対応したオススメのプラン プラン名 AWS請求代行 8 %割引 プラン AWS請求代行 10 %割引 プラン A…" at bounding box center [498, 98] width 996 height 1649
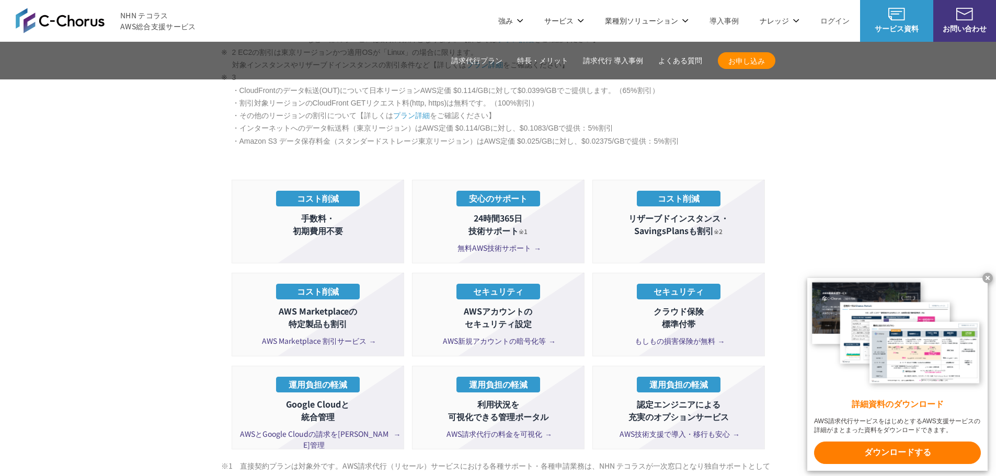
click at [495, 243] on span "無料AWS技術サポート" at bounding box center [498, 248] width 81 height 11
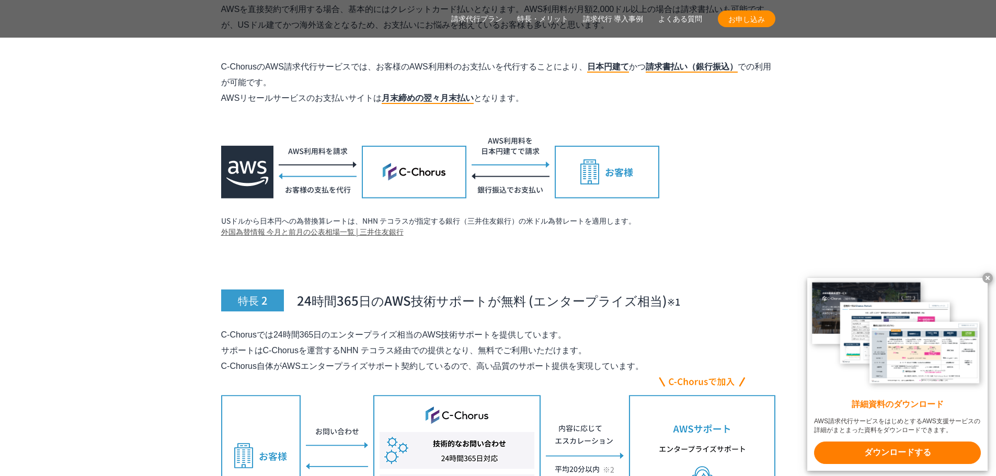
scroll to position [3646, 0]
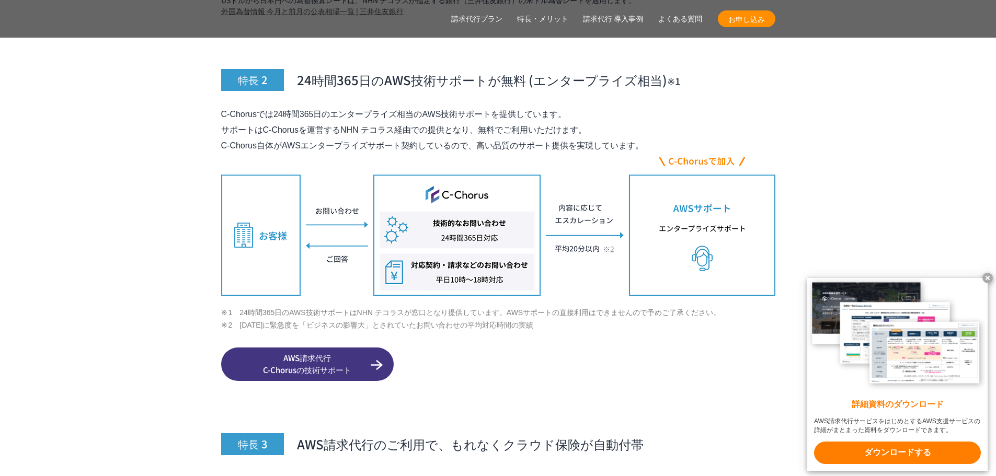
drag, startPoint x: 408, startPoint y: 112, endPoint x: 568, endPoint y: 113, distance: 160.0
click at [568, 113] on p "C-Chorusでは24時間365日のエンタープライズ相当のAWS技術サポートを提供しています。 サポートはC-Chorusを運営するNHN テコラス経由での…" at bounding box center [498, 130] width 554 height 47
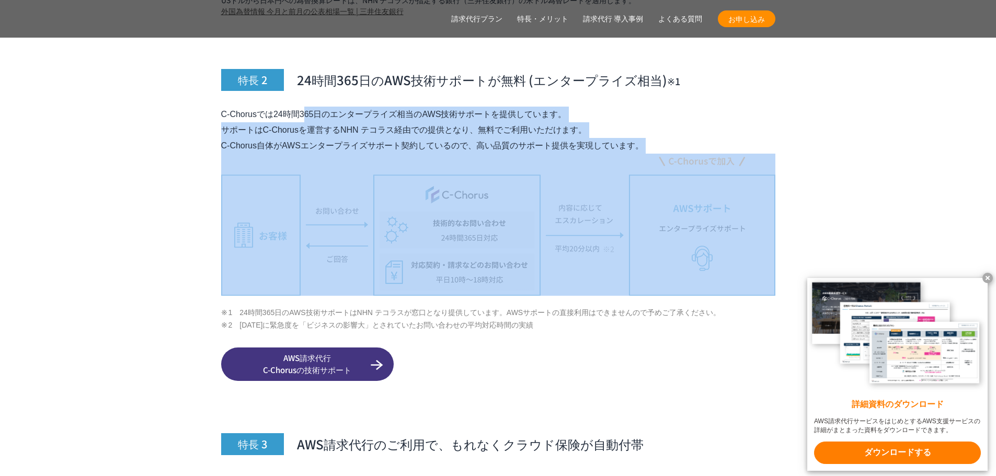
drag, startPoint x: 223, startPoint y: 90, endPoint x: 732, endPoint y: 148, distance: 512.6
click at [732, 148] on div "特長 2 24時間365日のAWS技術サポートが無料 (エンタープライズ相当)　 ※1 C-Chorusでは24時間365日のエンタープライズ相当のAWS技術…" at bounding box center [498, 201] width 554 height 359
click at [363, 112] on p "C-Chorusでは24時間365日のエンタープライズ相当のAWS技術サポートを提供しています。 サポートはC-Chorusを運営するNHN テコラス経由での…" at bounding box center [498, 130] width 554 height 47
drag, startPoint x: 257, startPoint y: 97, endPoint x: 588, endPoint y: 111, distance: 330.8
click at [588, 111] on p "C-Chorusでは24時間365日のエンタープライズ相当のAWS技術サポートを提供しています。 サポートはC-Chorusを運営するNHN テコラス経由での…" at bounding box center [498, 130] width 554 height 47
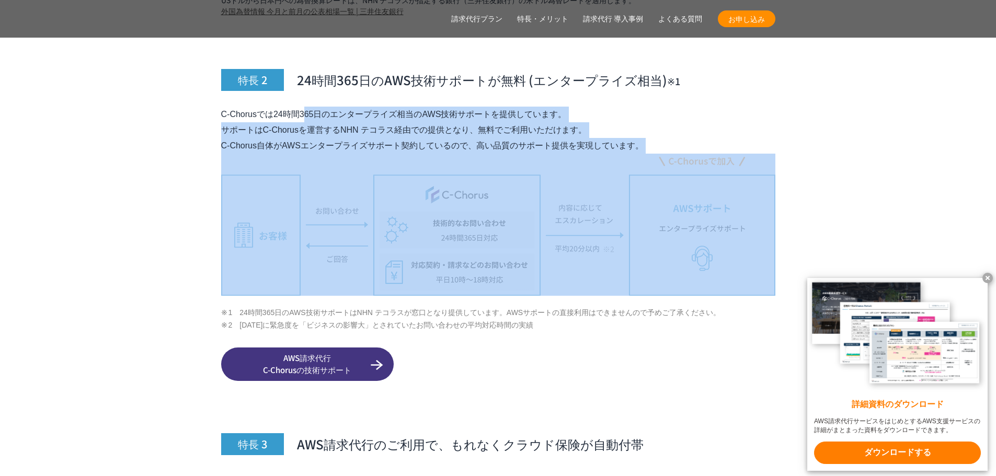
drag, startPoint x: 517, startPoint y: 108, endPoint x: 362, endPoint y: 108, distance: 154.8
click at [362, 108] on p "C-Chorusでは24時間365日のエンタープライズ相当のAWS技術サポートを提供しています。 サポートはC-Chorusを運営するNHN テコラス経由での…" at bounding box center [498, 130] width 554 height 47
drag, startPoint x: 249, startPoint y: 93, endPoint x: 577, endPoint y: 109, distance: 328.3
click at [577, 109] on p "C-Chorusでは24時間365日のエンタープライズ相当のAWS技術サポートを提供しています。 サポートはC-Chorusを運営するNHN テコラス経由での…" at bounding box center [498, 130] width 554 height 47
click at [552, 111] on p "C-Chorusでは24時間365日のエンタープライズ相当のAWS技術サポートを提供しています。 サポートはC-Chorusを運営するNHN テコラス経由での…" at bounding box center [498, 130] width 554 height 47
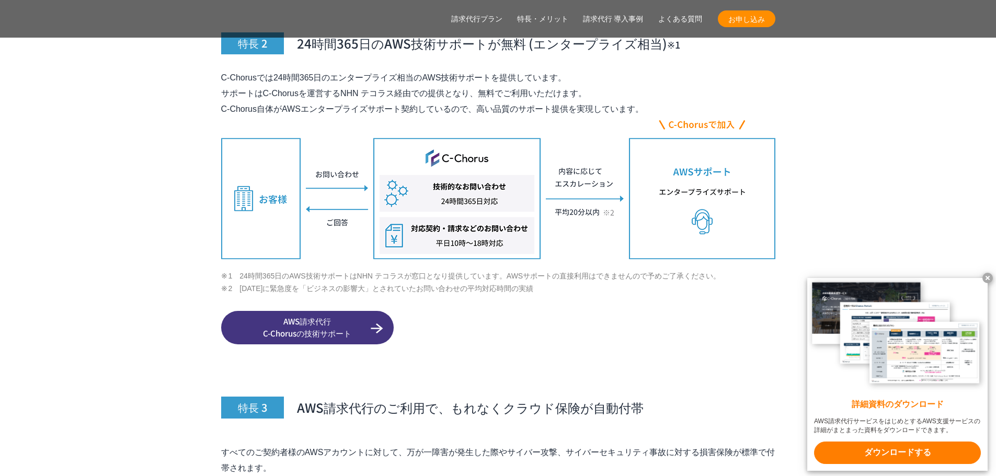
scroll to position [3698, 0]
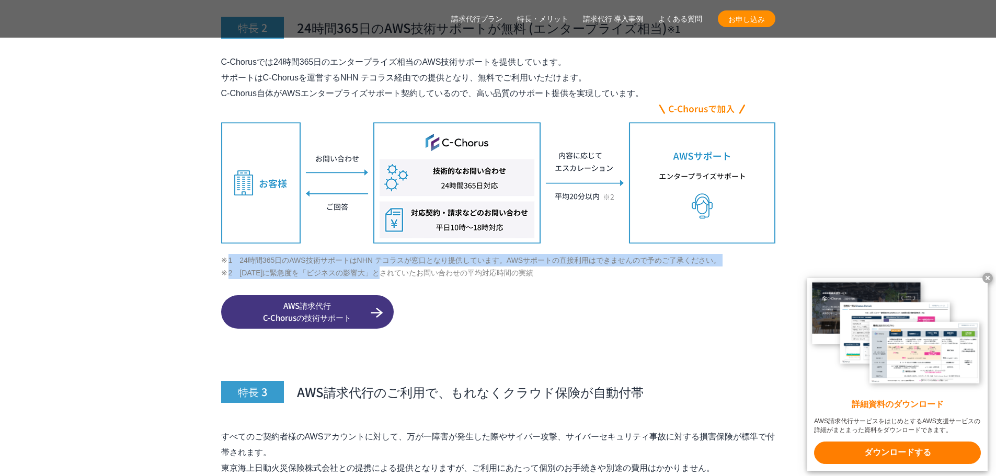
drag, startPoint x: 400, startPoint y: 252, endPoint x: 198, endPoint y: 233, distance: 203.3
click at [223, 254] on ul "1　24時間365日のAWS技術サポートはNHN テコラスが窓口となり提供しています。AWSサポートの直接利用はできませんので予めご了承ください。 2　202…" at bounding box center [498, 267] width 554 height 26
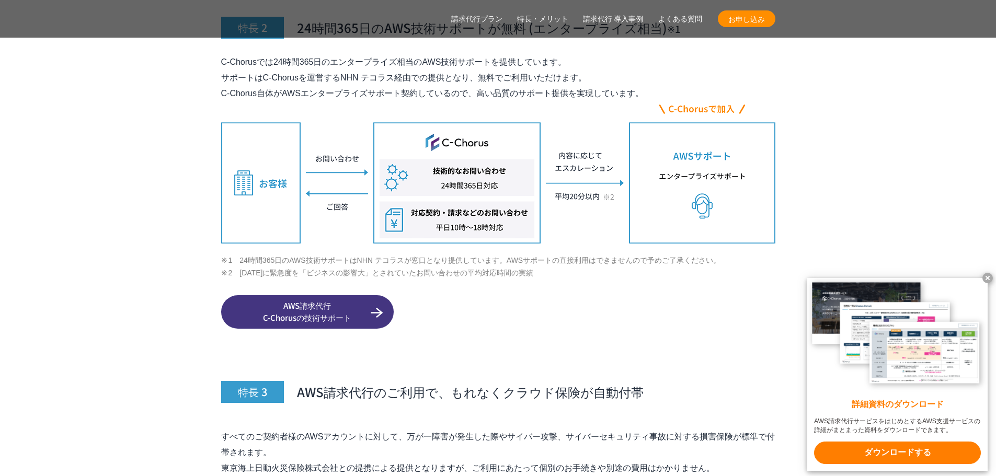
drag, startPoint x: 164, startPoint y: 252, endPoint x: 115, endPoint y: 216, distance: 60.6
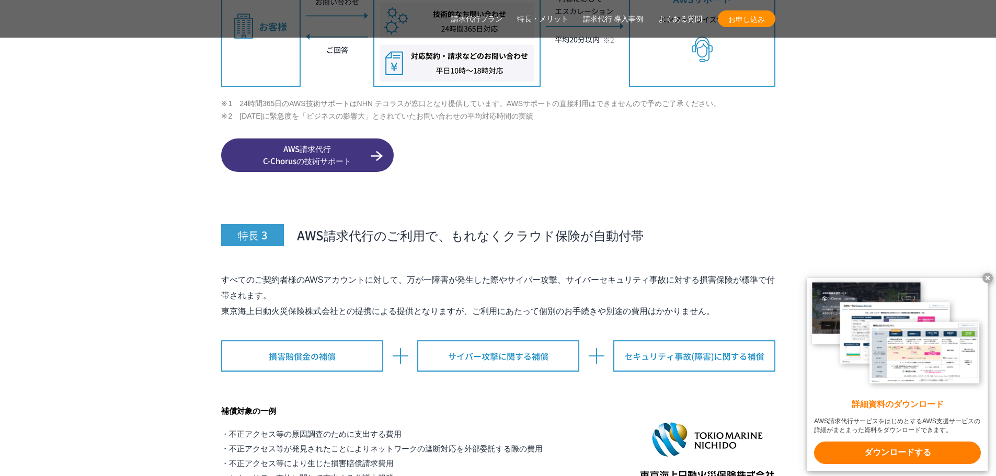
drag, startPoint x: 143, startPoint y: 242, endPoint x: 106, endPoint y: 237, distance: 37.4
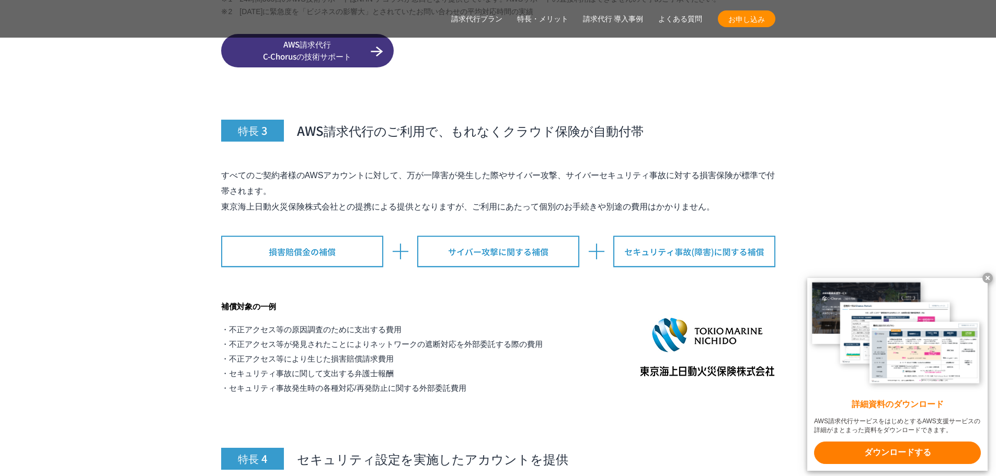
drag, startPoint x: 164, startPoint y: 172, endPoint x: 154, endPoint y: 349, distance: 177.0
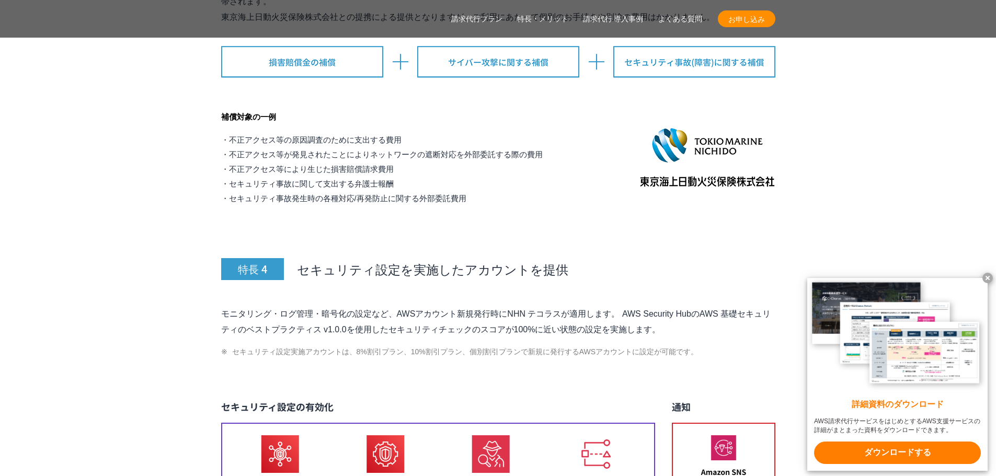
scroll to position [4326, 0]
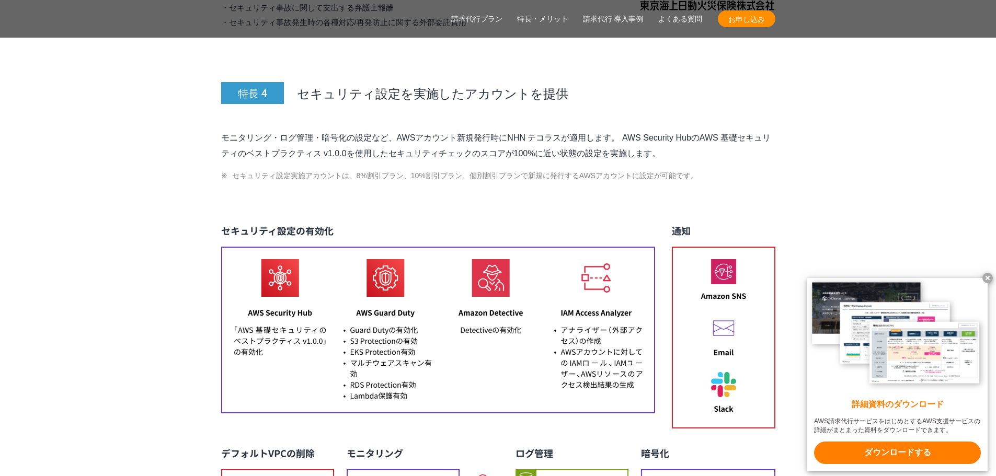
drag, startPoint x: 145, startPoint y: 296, endPoint x: 100, endPoint y: 271, distance: 51.0
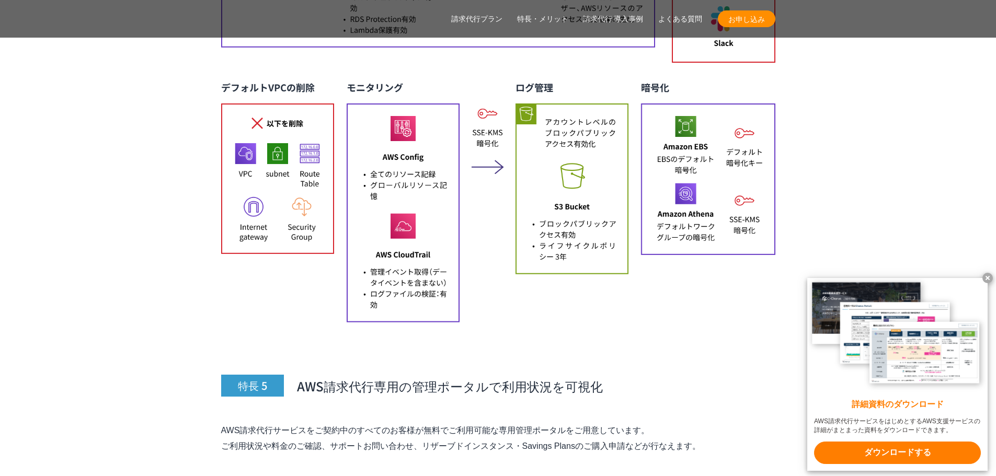
drag, startPoint x: 126, startPoint y: 284, endPoint x: 95, endPoint y: 249, distance: 46.7
click at [95, 250] on section "AWS請求代行サービスの特長・メリット 特長 1 AWS利用料金が割引 特長 2 24時間365日の AWS技術サポートが 無料 (エンタープライズ相当) ※…" at bounding box center [498, 412] width 996 height 4762
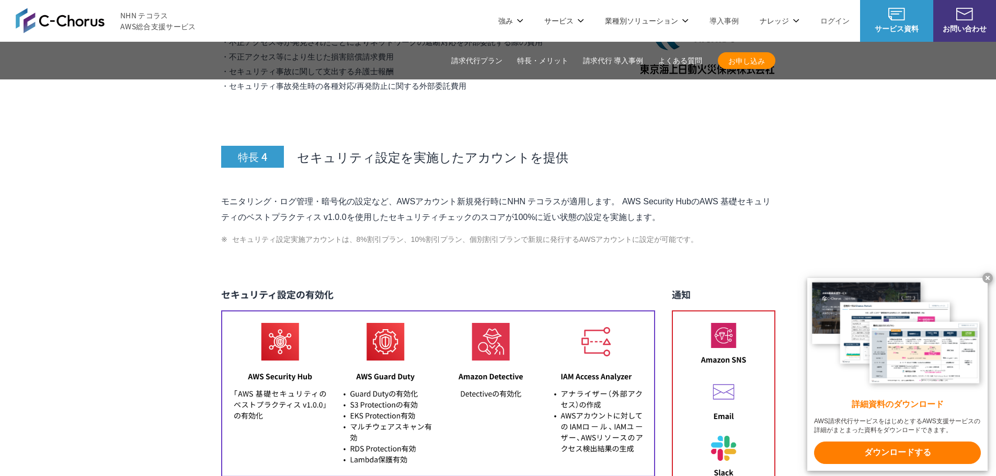
scroll to position [4169, 0]
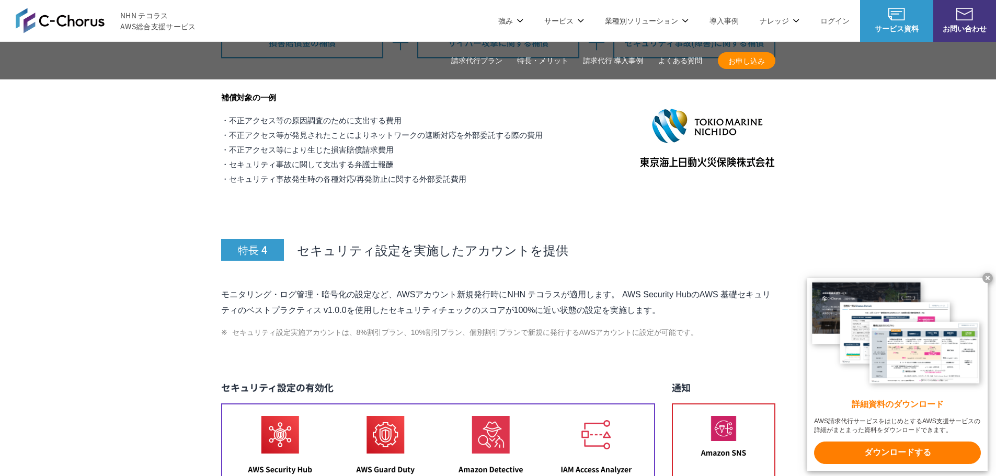
drag, startPoint x: 163, startPoint y: 273, endPoint x: 105, endPoint y: 225, distance: 75.4
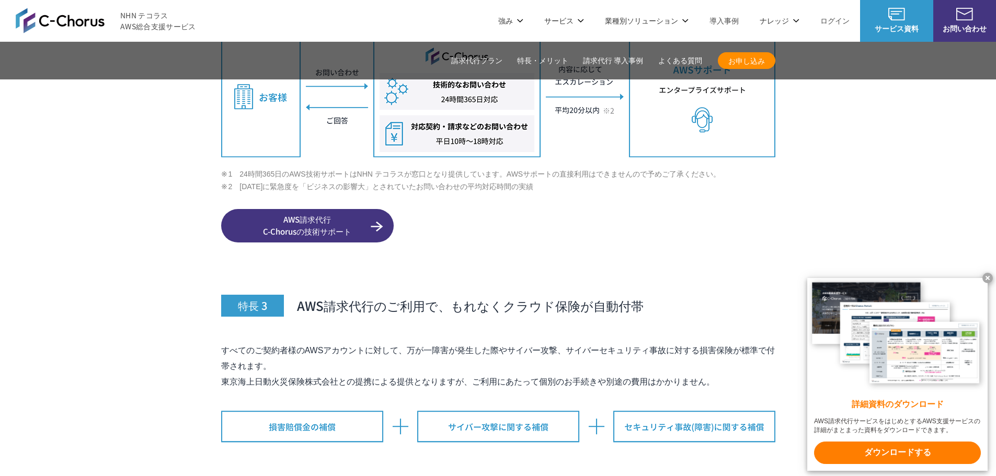
scroll to position [3646, 0]
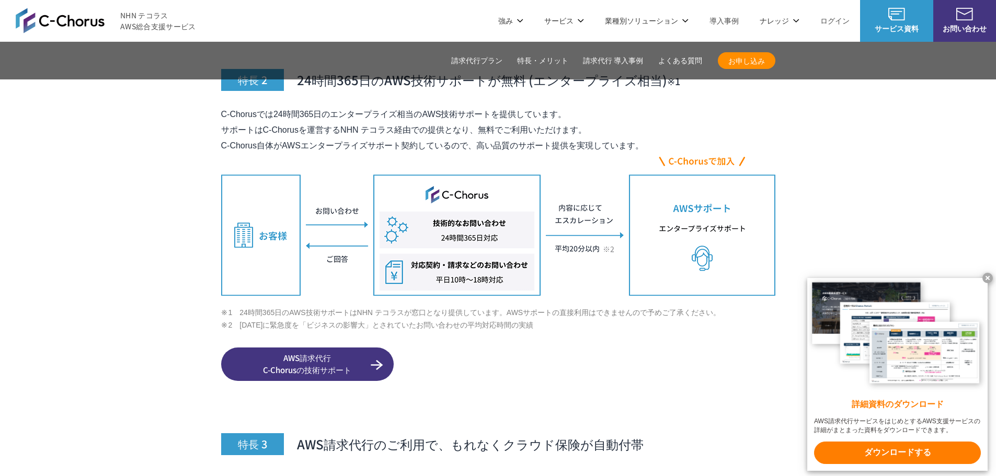
drag, startPoint x: 173, startPoint y: 280, endPoint x: 126, endPoint y: 247, distance: 57.2
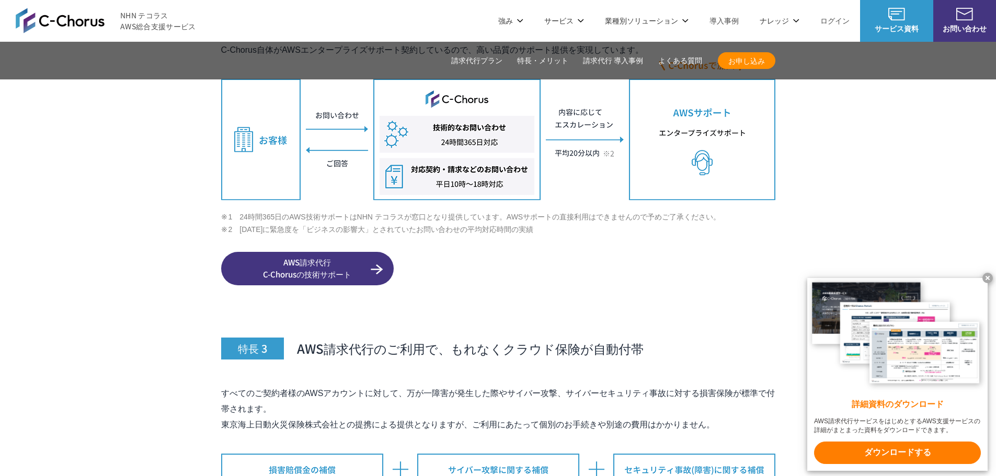
scroll to position [3855, 0]
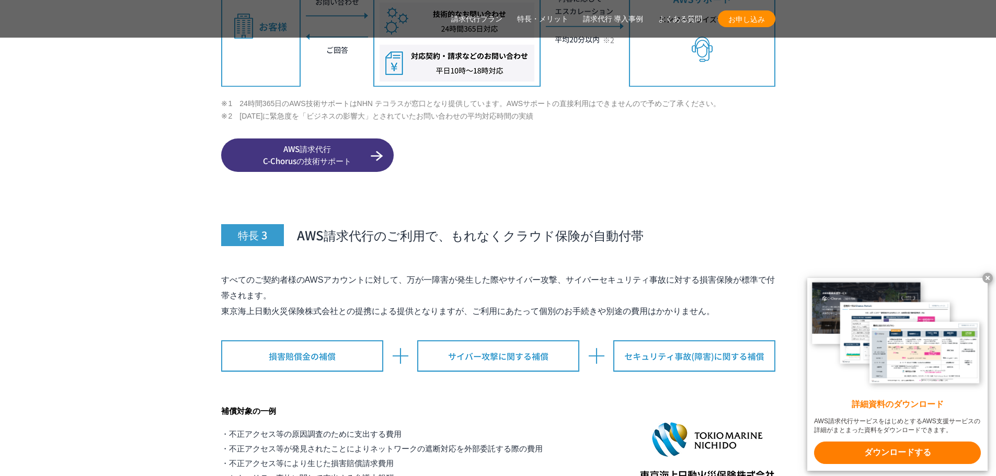
drag
click at [499, 275] on p "すべてのご契約者様のAWSアカウントに対して、万が一障害が発生した際やサイバー攻撃、サイバーセキュリティ事故に対する損害保険が標準で付帯されます。 東京海上日…" at bounding box center [498, 295] width 554 height 47
click at [258, 272] on p "すべてのご契約者様のAWSアカウントに対して、万が一障害が発生した際やサイバー攻撃、サイバーセキュリティ事故に対する損害保険が標準で付帯されます。 東京海上日…" at bounding box center [498, 295] width 554 height 47
click at [418, 283] on p "すべてのご契約者様のAWSアカウントに対して、万が一障害が発生した際やサイバー攻撃、サイバーセキュリティ事故に対する損害保険が標準で付帯されます。 東京海上日…" at bounding box center [498, 295] width 554 height 47
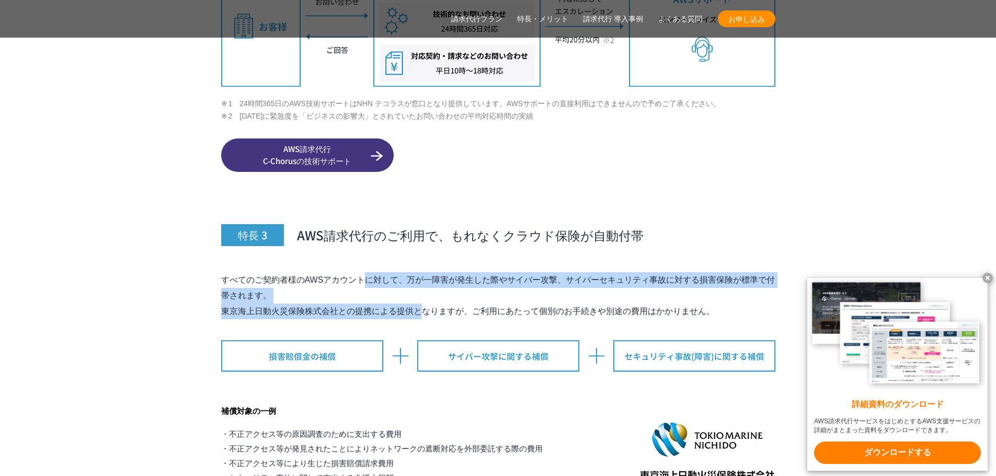
click at [248, 272] on p "すべてのご契約者様のAWSアカウントに対して、万が一障害が発生した際やサイバー攻撃、サイバーセキュリティ事故に対する損害保険が標準で付帯されます。 東京海上日…" at bounding box center [498, 295] width 554 height 47
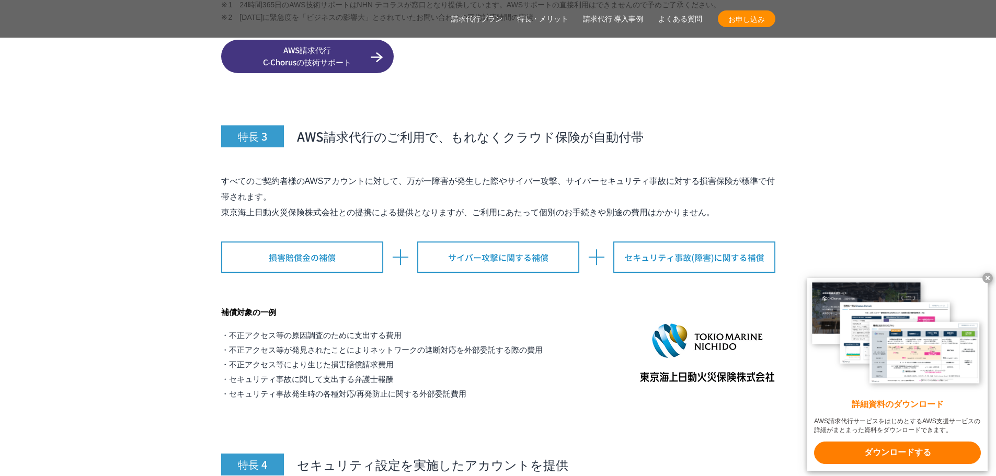
scroll to position [4064, 0]
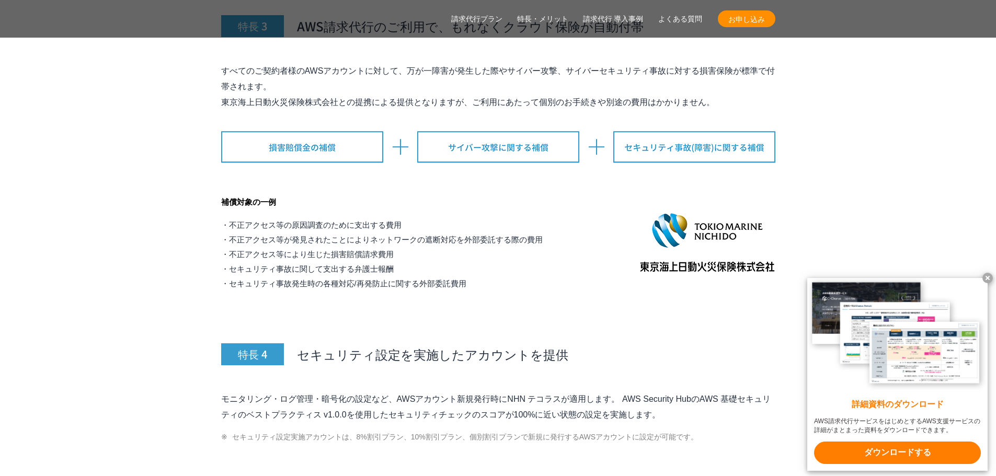
click at [731, 255] on div "補償対象の一例 ・不正アクセス等の原因調査のために支出する費用 ・不正アクセス等が発見されたことによりネットワークの遮断対応を外部委託する際の費用 ・不正アク…" at bounding box center [498, 243] width 554 height 97
click at [355, 277] on li "・セキュリティ事故発生時の各種対応/再発防止に関する外部委託費用" at bounding box center [382, 284] width 322 height 15
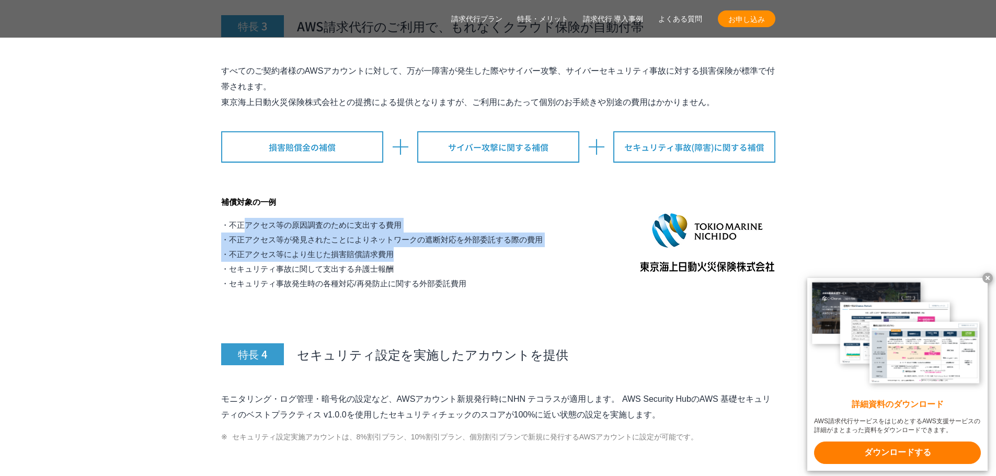
click at [425, 231] on ul "・不正アクセス等の原因調査のために支出する費用 ・不正アクセス等が発見されたことによりネットワークの遮断対応を外部委託する際の費用 ・不正アクセス等により生じ…" at bounding box center [382, 254] width 322 height 73
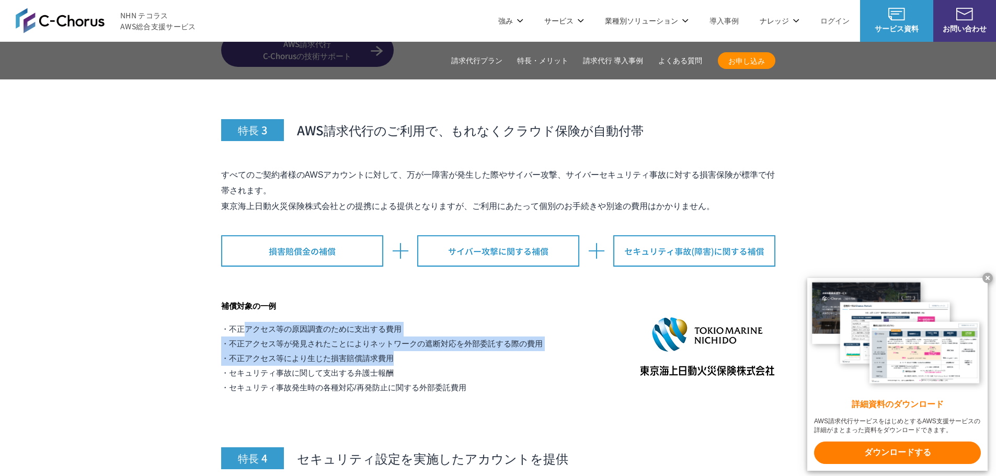
scroll to position [3960, 0]
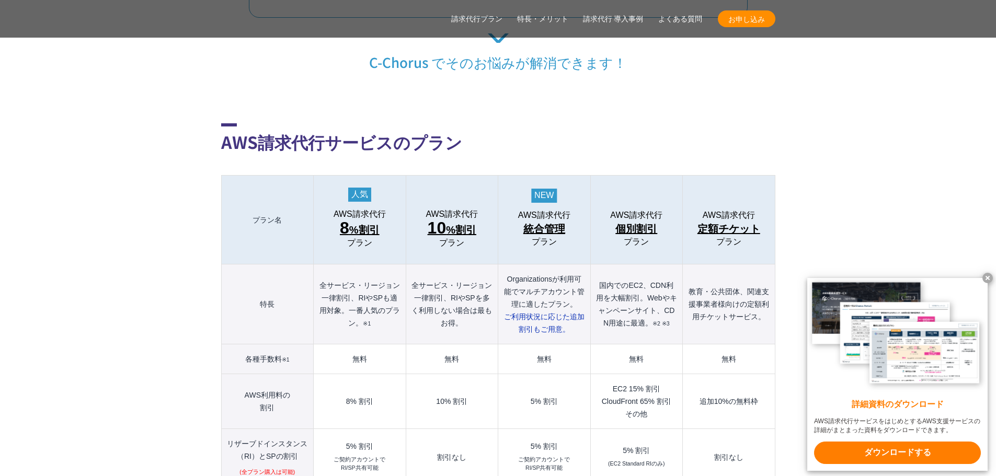
scroll to position [1046, 0]
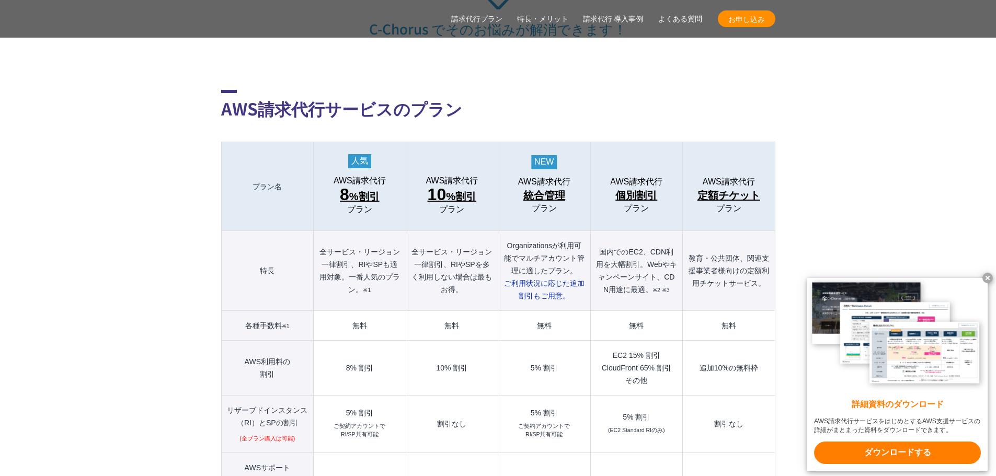
drag, startPoint x: 178, startPoint y: 244, endPoint x: 124, endPoint y: 238, distance: 53.6
drag, startPoint x: 250, startPoint y: 237, endPoint x: 331, endPoint y: 310, distance: 108.9
click at [329, 309] on tbody "プラン名 AWS請求代行 8 %割引 プラン AWS請求代行 10 %割引 プラン AWS請求代行 統合管理 プラン AWS請求代行 個別割引 プラン" at bounding box center [498, 441] width 554 height 598
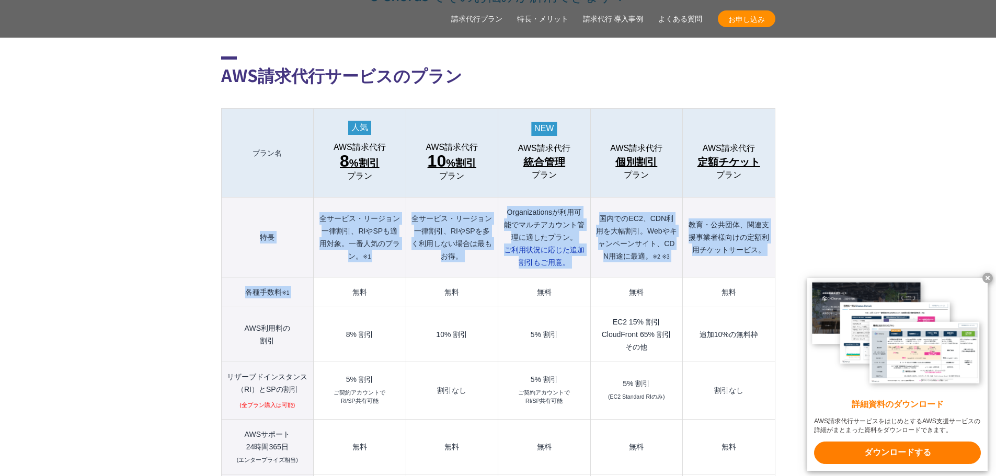
scroll to position [1098, 0]
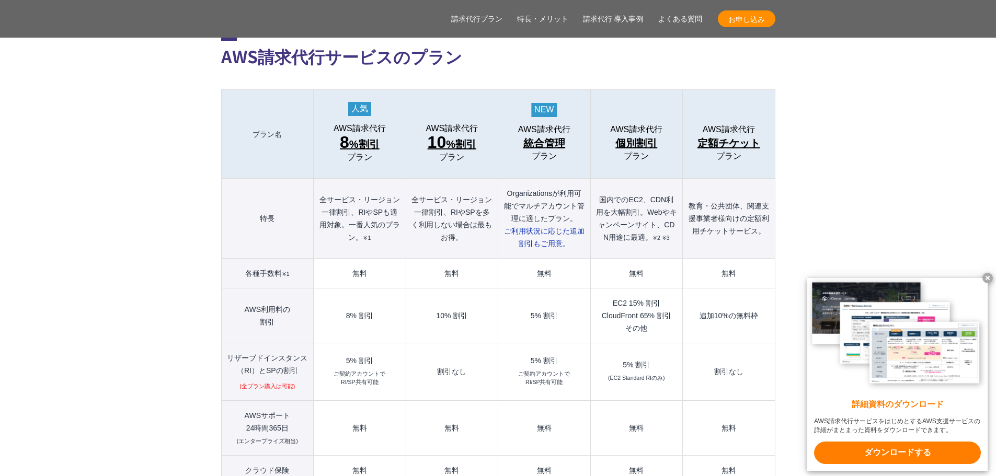
click at [332, 307] on td "8% 割引" at bounding box center [360, 316] width 92 height 55
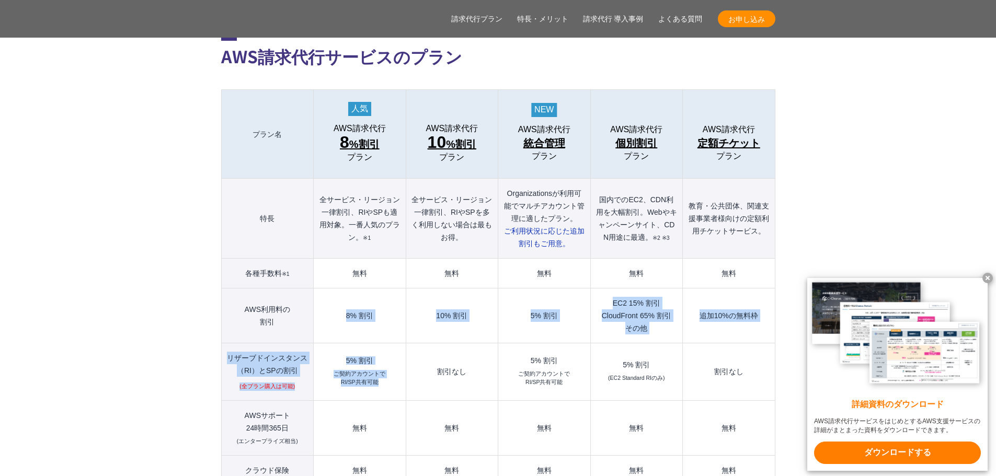
drag, startPoint x: 332, startPoint y: 281, endPoint x: 380, endPoint y: 362, distance: 94.5
click at [378, 362] on tbody "プラン名 AWS請求代行 8 %割引 プラン AWS請求代行 10 %割引 プラン AWS請求代行 統合管理 プラン AWS請求代行 個別割引 プラン" at bounding box center [498, 389] width 554 height 598
click at [336, 309] on td "8% 割引" at bounding box center [360, 316] width 92 height 55
drag, startPoint x: 329, startPoint y: 292, endPoint x: 366, endPoint y: 349, distance: 67.7
click at [366, 349] on tbody "プラン名 AWS請求代行 8 %割引 プラン AWS請求代行 10 %割引 プラン AWS請求代行 統合管理 プラン AWS請求代行 個別割引 プラン" at bounding box center [498, 389] width 554 height 598
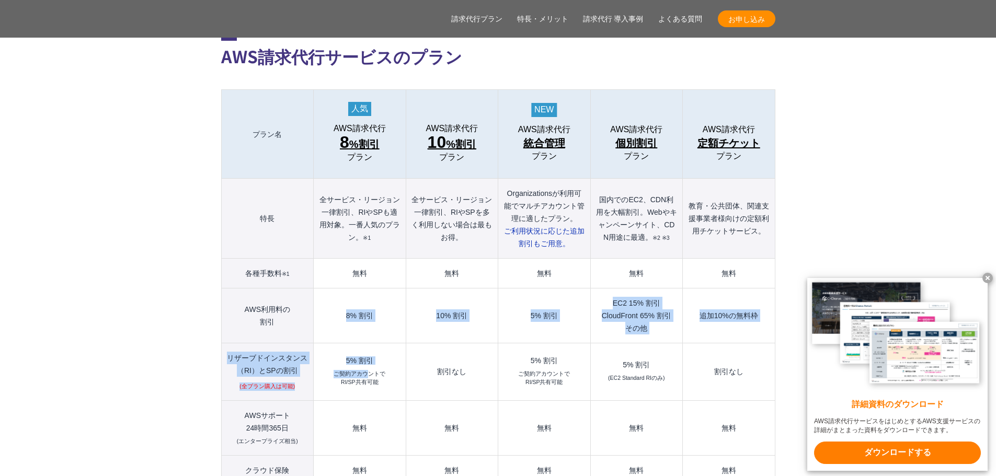
click at [314, 311] on td "8% 割引" at bounding box center [360, 316] width 92 height 55
drag, startPoint x: 336, startPoint y: 282, endPoint x: 377, endPoint y: 327, distance: 61.1
click at [376, 330] on tbody "プラン名 AWS請求代行 8 %割引 プラン AWS請求代行 10 %割引 プラン AWS請求代行 統合管理 プラン AWS請求代行 個別割引 プラン" at bounding box center [498, 389] width 554 height 598
click at [324, 309] on td "8% 割引" at bounding box center [360, 316] width 92 height 55
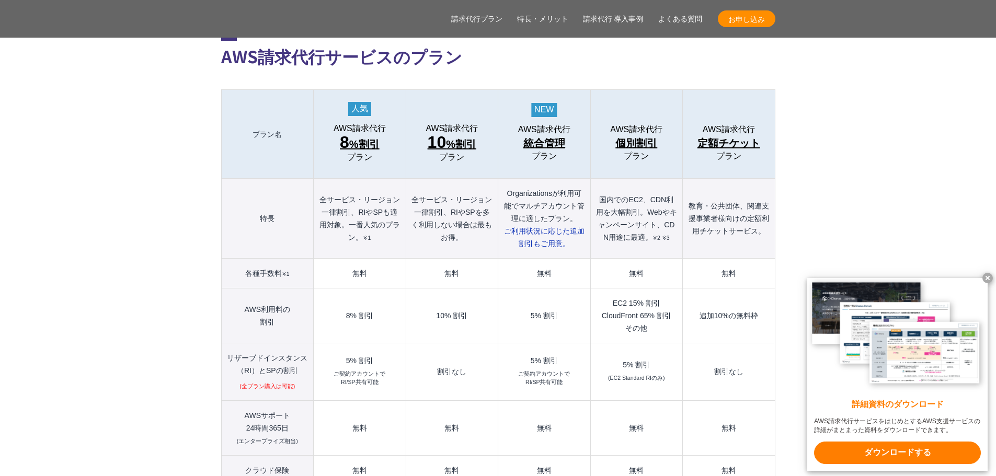
click at [327, 302] on td "8% 割引" at bounding box center [360, 316] width 92 height 55
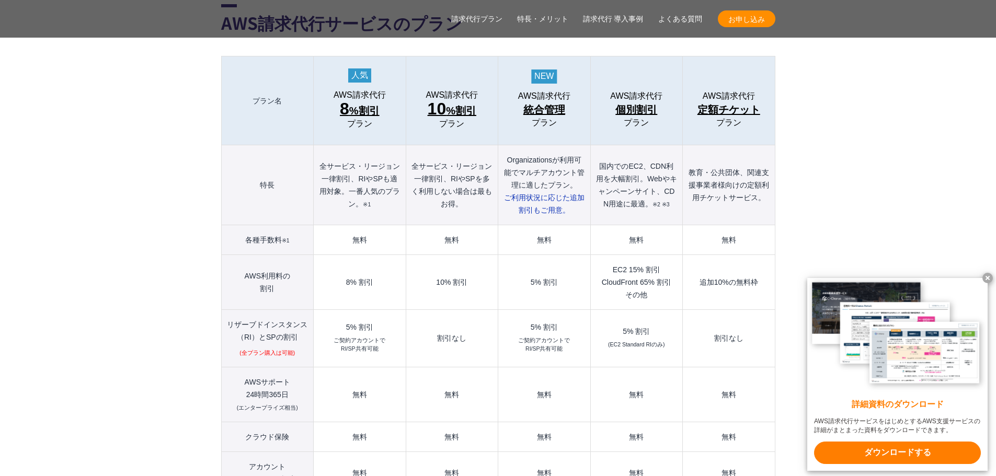
scroll to position [1150, 0]
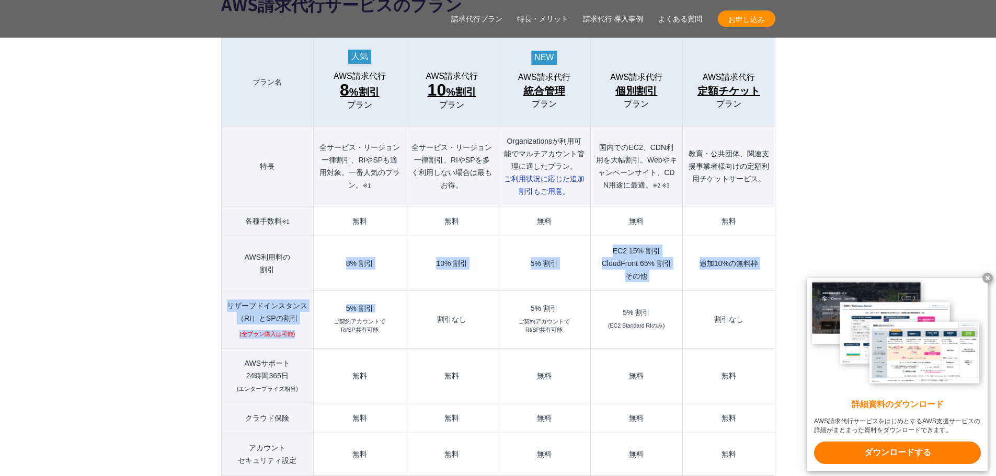
drag, startPoint x: 325, startPoint y: 263, endPoint x: 333, endPoint y: 301, distance: 39.5
click at [333, 301] on tbody "プラン名 AWS請求代行 8 %割引 プラン AWS請求代行 10 %割引 プラン AWS請求代行 統合管理 プラン AWS請求代行 個別割引 プラン" at bounding box center [498, 337] width 554 height 598
click at [333, 301] on td "5% 割引 ご契約アカウントで RI/SP共有可能" at bounding box center [360, 320] width 92 height 58
drag, startPoint x: 331, startPoint y: 266, endPoint x: 340, endPoint y: 295, distance: 30.3
click at [340, 295] on tbody "プラン名 AWS請求代行 8 %割引 プラン AWS請求代行 10 %割引 プラン AWS請求代行 統合管理 プラン AWS請求代行 個別割引 プラン" at bounding box center [498, 337] width 554 height 598
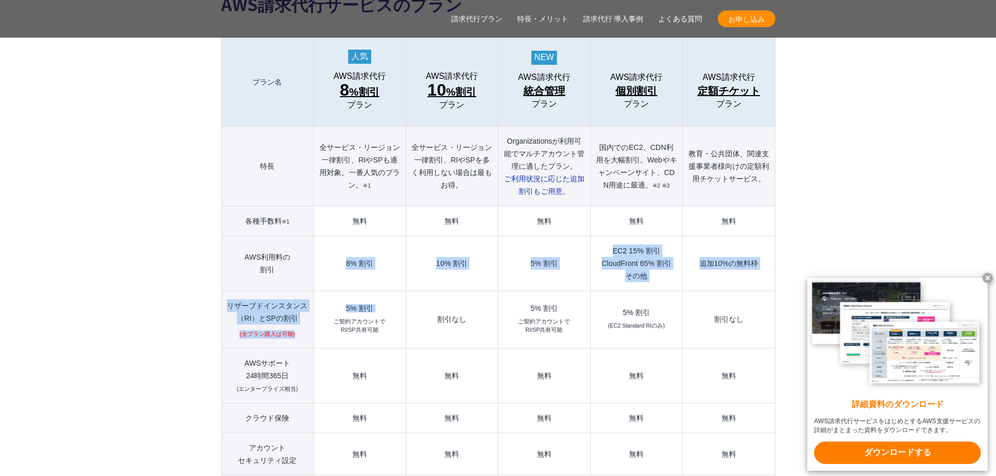
click at [336, 291] on td "5% 割引 ご契約アカウントで RI/SP共有可能" at bounding box center [360, 320] width 92 height 58
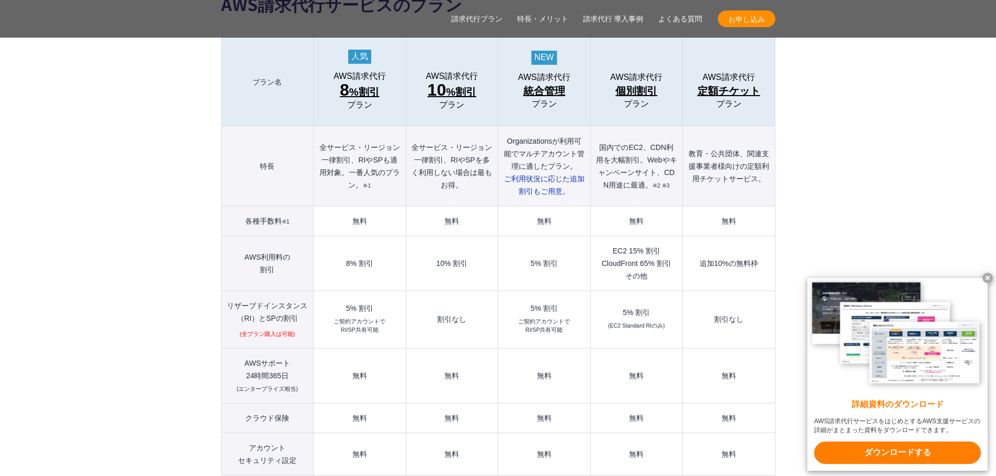
click at [329, 305] on div "5% 割引" at bounding box center [359, 308] width 81 height 7
drag, startPoint x: 179, startPoint y: 254, endPoint x: 187, endPoint y: 251, distance: 8.4
drag, startPoint x: 287, startPoint y: 249, endPoint x: 255, endPoint y: 241, distance: 33.0
click at [238, 236] on th "AWS利用料の 割引" at bounding box center [267, 263] width 93 height 55
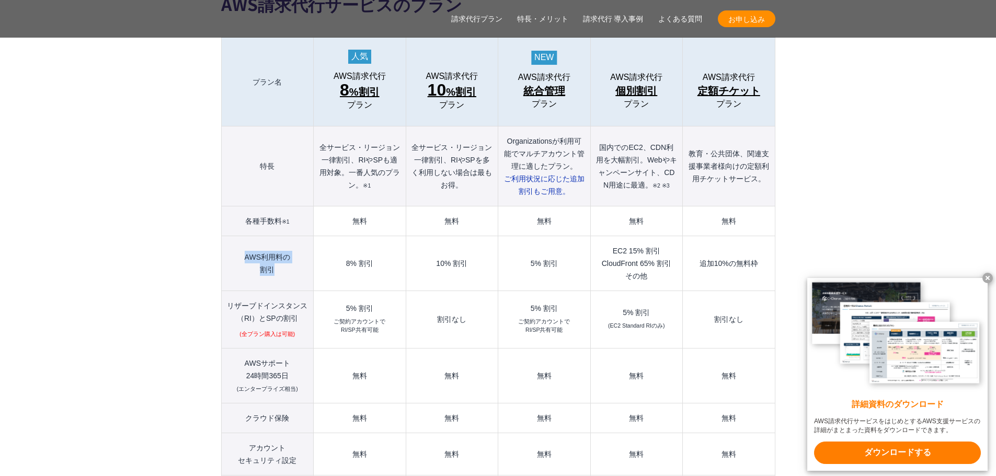
copy th "AWS利用料の 割引"
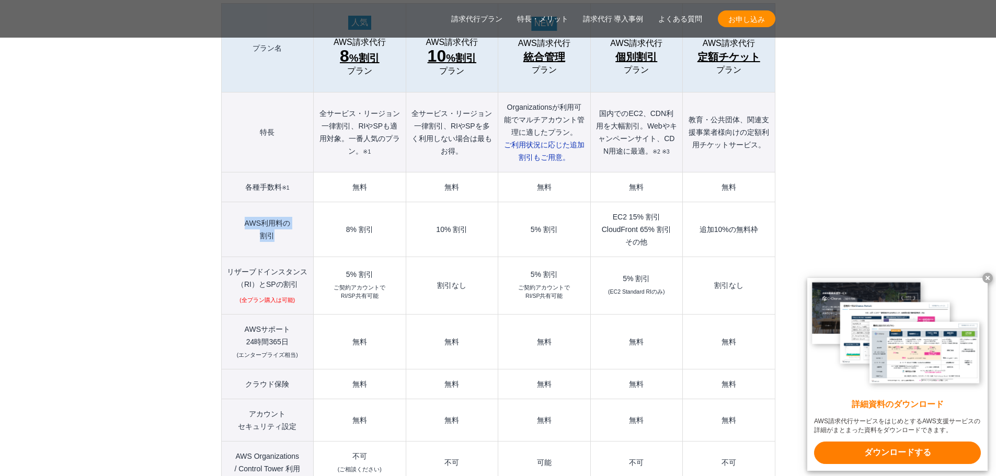
scroll to position [1203, 0]
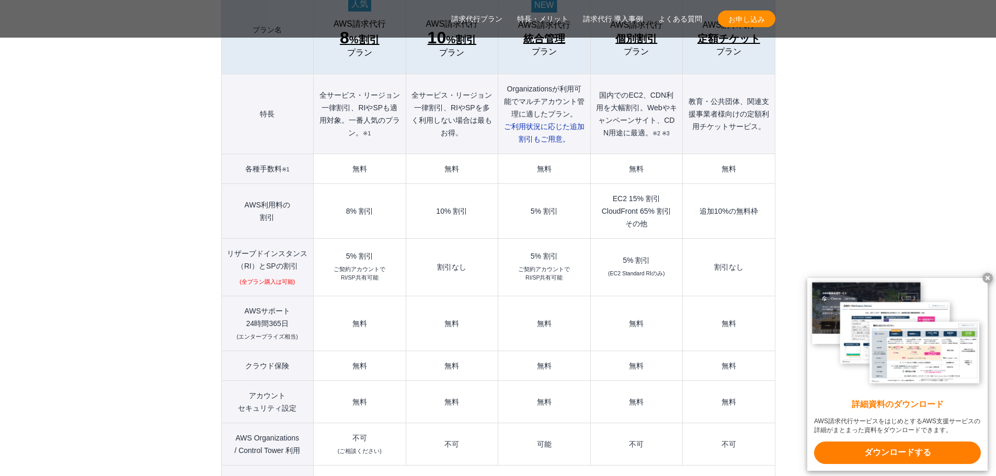
drag, startPoint x: 191, startPoint y: 196, endPoint x: 161, endPoint y: 196, distance: 29.8
drag, startPoint x: 237, startPoint y: 163, endPoint x: 306, endPoint y: 195, distance: 76.0
click at [306, 195] on th "AWS利用料の 割引" at bounding box center [267, 211] width 93 height 55
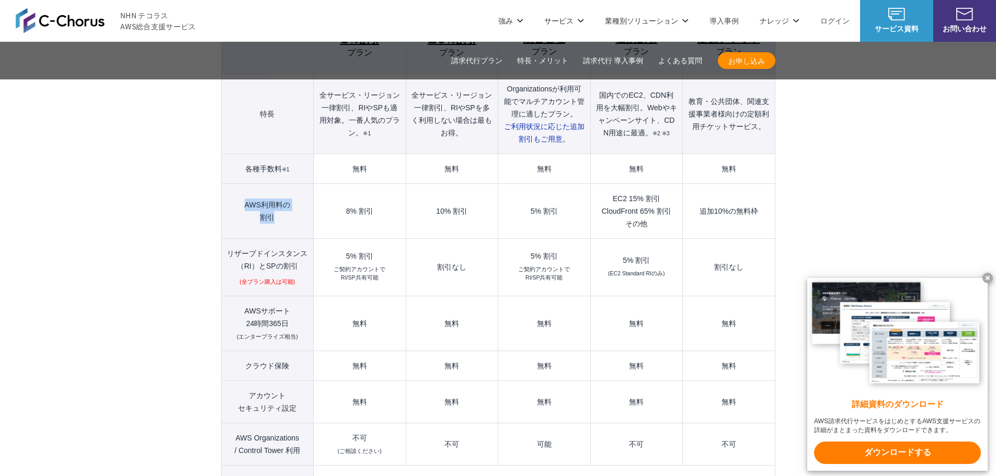
click at [291, 184] on th "AWS利用料の 割引" at bounding box center [267, 211] width 93 height 55
drag, startPoint x: 277, startPoint y: 187, endPoint x: 316, endPoint y: 192, distance: 39.6
click at [316, 192] on tr "AWS利用料の 割引 8% 割引 10% 割引 5% 割引 EC2 15% 割引 CloudFront 65% 割引 その他 追加10%の無料枠" at bounding box center [498, 211] width 554 height 55
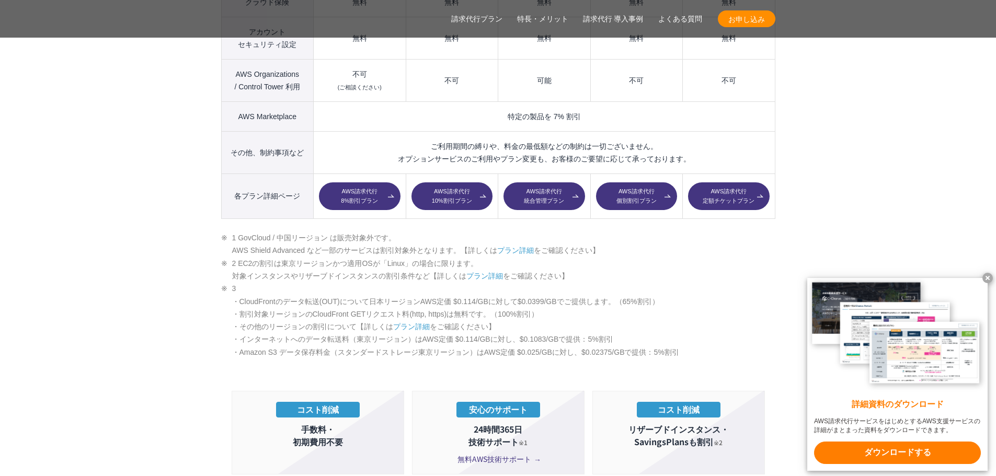
scroll to position [1569, 0]
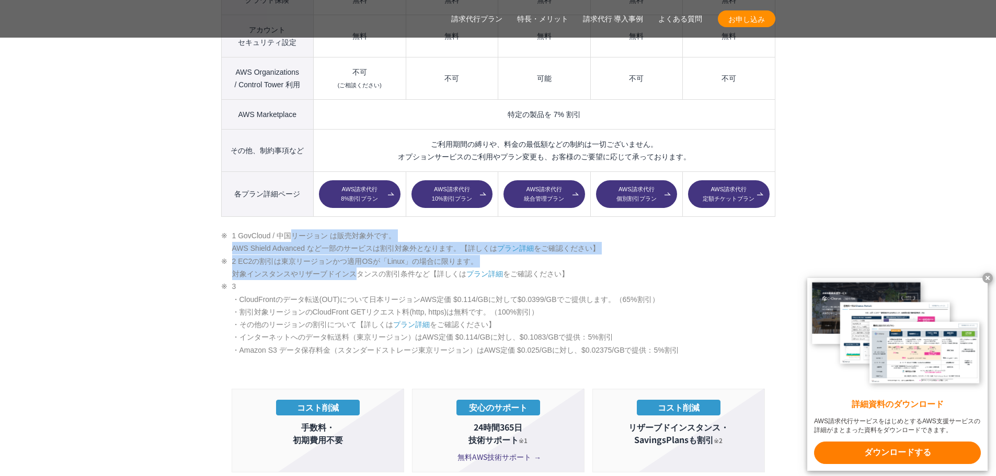
drag, startPoint x: 270, startPoint y: 232, endPoint x: 356, endPoint y: 253, distance: 88.8
click at [356, 253] on ul "1 GovCloud / 中国リージョン は販売対象外です。 AWS Shield Advanced など一部のサービスは割引対象外となります。【詳しくは プ…" at bounding box center [498, 293] width 554 height 127
click at [104, 215] on section "AWS請求代行サービスのプラン 多様なニーズに対応したオススメのプラン プラン名 AWS請求代行 8 %割引 プラン AWS請求代行 10 %割引 プラン A…" at bounding box center [498, 307] width 996 height 1649
drag, startPoint x: 212, startPoint y: 222, endPoint x: 150, endPoint y: 219, distance: 62.3
click at [150, 219] on section "AWS請求代行サービスのプラン 多様なニーズに対応したオススメのプラン プラン名 AWS請求代行 8 %割引 プラン AWS請求代行 10 %割引 プラン A…" at bounding box center [498, 307] width 996 height 1649
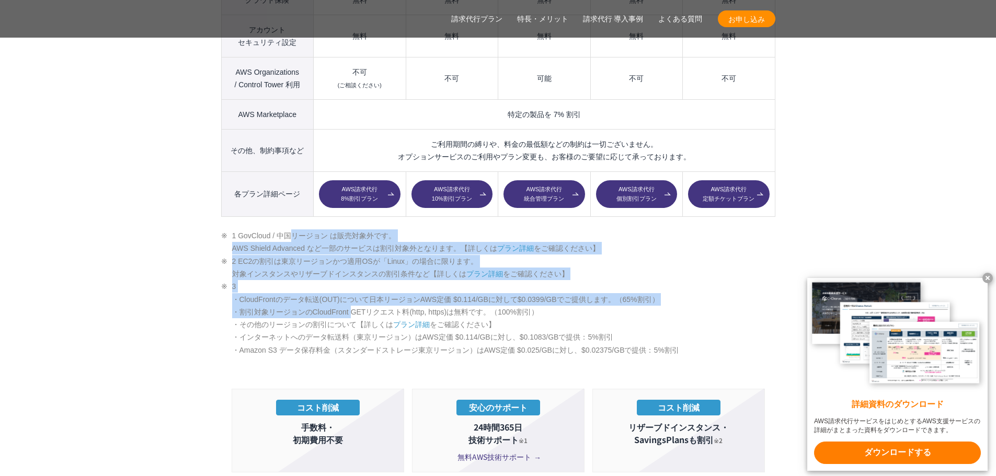
drag, startPoint x: 209, startPoint y: 203, endPoint x: 211, endPoint y: 254, distance: 51.3
click at [355, 285] on section "AWS請求代行サービスのプラン 多様なニーズに対応したオススメのプラン プラン名 AWS請求代行 8 %割引 プラン AWS請求代行 10 %割引 プラン A…" at bounding box center [498, 307] width 996 height 1649
click at [175, 243] on section "AWS請求代行サービスのプラン 多様なニーズに対応したオススメのプラン プラン名 AWS請求代行 8 %割引 プラン AWS請求代行 10 %割引 プラン A…" at bounding box center [498, 307] width 996 height 1649
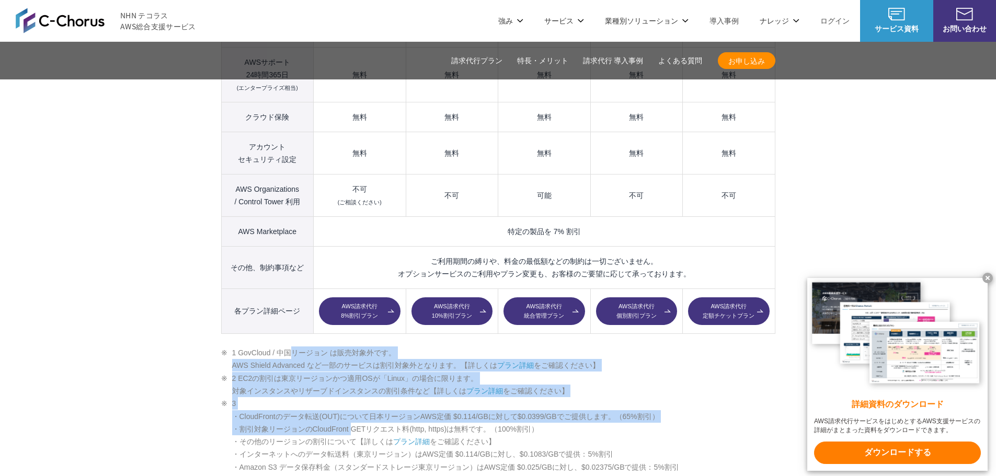
scroll to position [1360, 0]
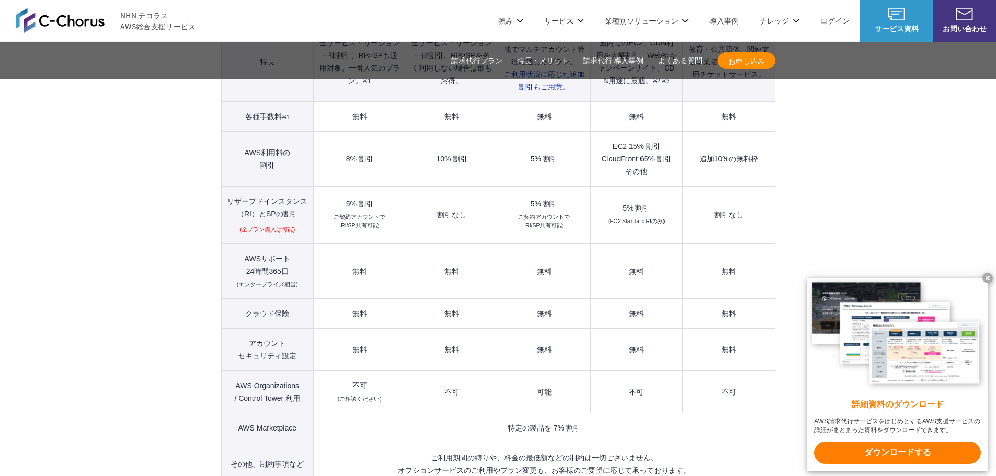
click at [286, 164] on th "AWS利用料の 割引" at bounding box center [267, 159] width 93 height 55
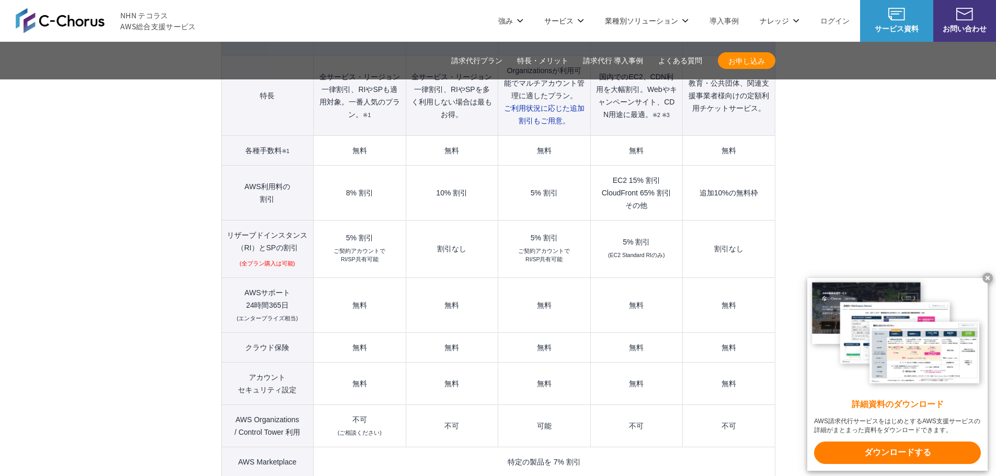
scroll to position [1203, 0]
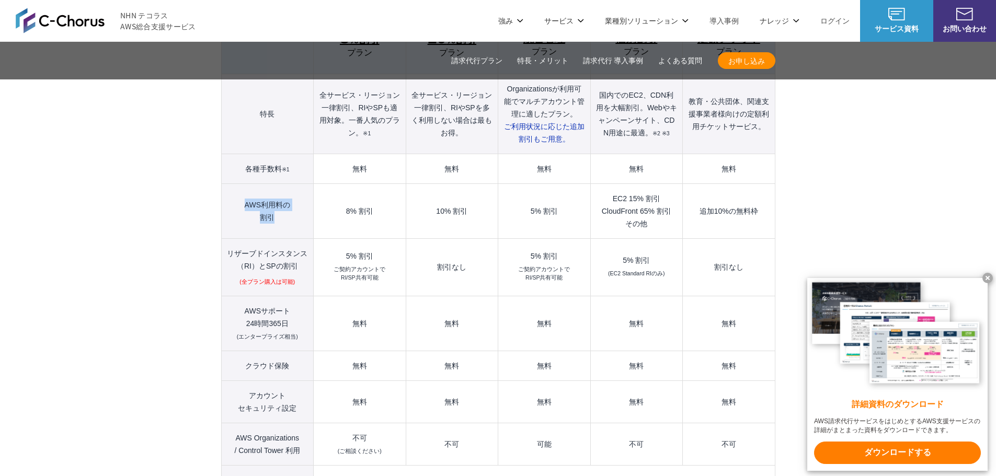
drag, startPoint x: 243, startPoint y: 178, endPoint x: 287, endPoint y: 204, distance: 50.7
click at [287, 204] on th "AWS利用料の 割引" at bounding box center [267, 211] width 93 height 55
click at [250, 239] on th "リザーブドインスタンス （[GEOGRAPHIC_DATA]）とSPの割引 (全プラン購入は可能)" at bounding box center [267, 268] width 93 height 58
drag, startPoint x: 229, startPoint y: 229, endPoint x: 300, endPoint y: 244, distance: 73.2
click at [300, 244] on th "リザーブドインスタンス （[GEOGRAPHIC_DATA]）とSPの割引 (全プラン購入は可能)" at bounding box center [267, 268] width 93 height 58
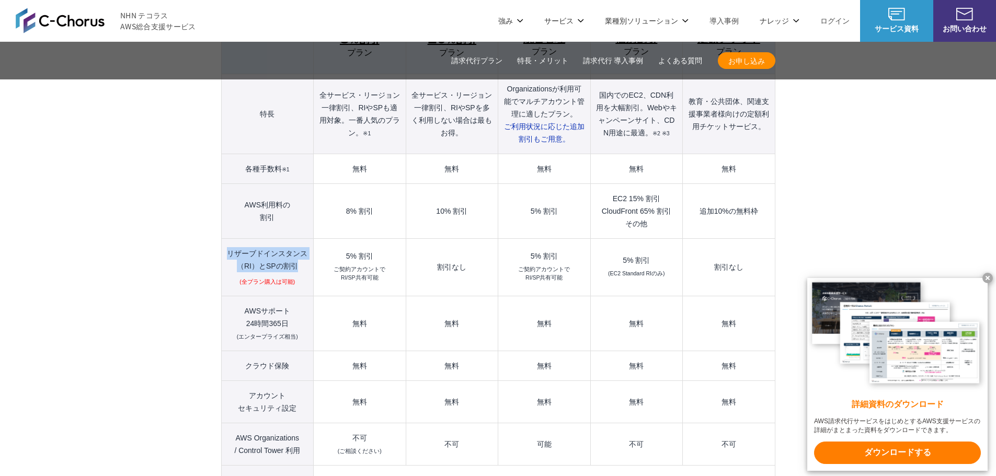
copy th "リザーブドインスタンス （[GEOGRAPHIC_DATA]）とSPの割引"
drag, startPoint x: 360, startPoint y: 252, endPoint x: 384, endPoint y: 258, distance: 25.5
click at [384, 258] on td "5% 割引 ご契約アカウントで RI/SP共有可能" at bounding box center [360, 268] width 92 height 58
drag, startPoint x: 244, startPoint y: 290, endPoint x: 301, endPoint y: 310, distance: 60.5
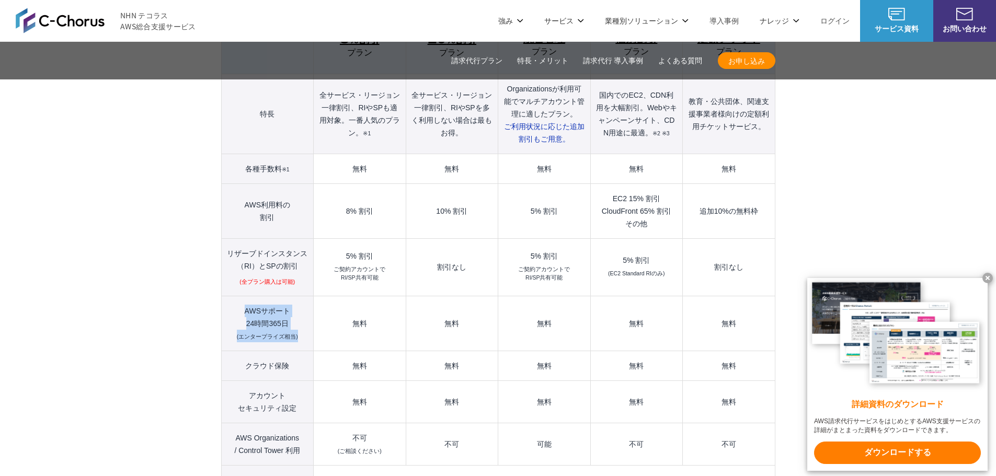
click at [301, 310] on th "AWSサポート 24時間365日 (エンタープライズ相当)" at bounding box center [267, 323] width 93 height 55
drag, startPoint x: 190, startPoint y: 283, endPoint x: 117, endPoint y: 284, distance: 73.2
drag, startPoint x: 247, startPoint y: 291, endPoint x: 300, endPoint y: 314, distance: 57.6
click at [306, 312] on th "AWSサポート 24時間365日 (エンタープライズ相当)" at bounding box center [267, 323] width 93 height 55
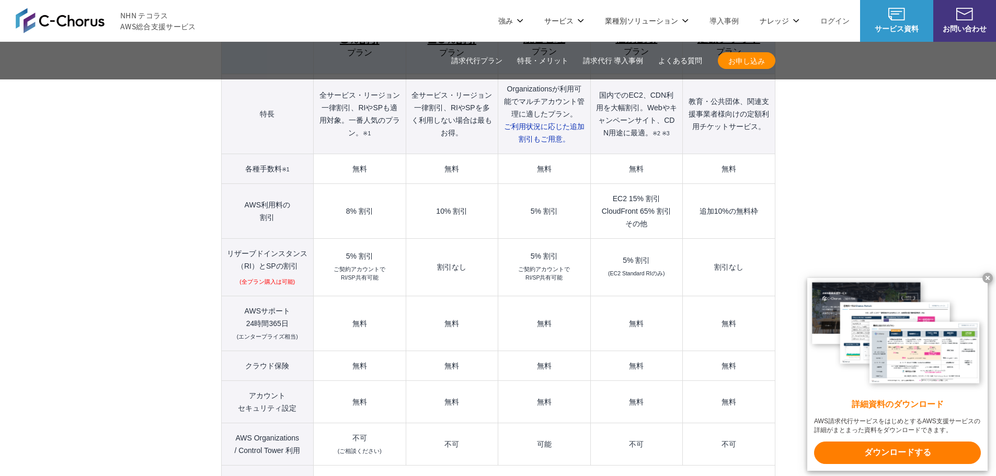
drag, startPoint x: 179, startPoint y: 288, endPoint x: 133, endPoint y: 292, distance: 45.7
drag, startPoint x: 236, startPoint y: 288, endPoint x: 301, endPoint y: 313, distance: 70.0
click at [301, 313] on th "AWSサポート 24時間365日 (エンタープライズ相当)" at bounding box center [267, 323] width 93 height 55
copy th "AWSサポート 24時間365日 (エンタープライズ相当)"
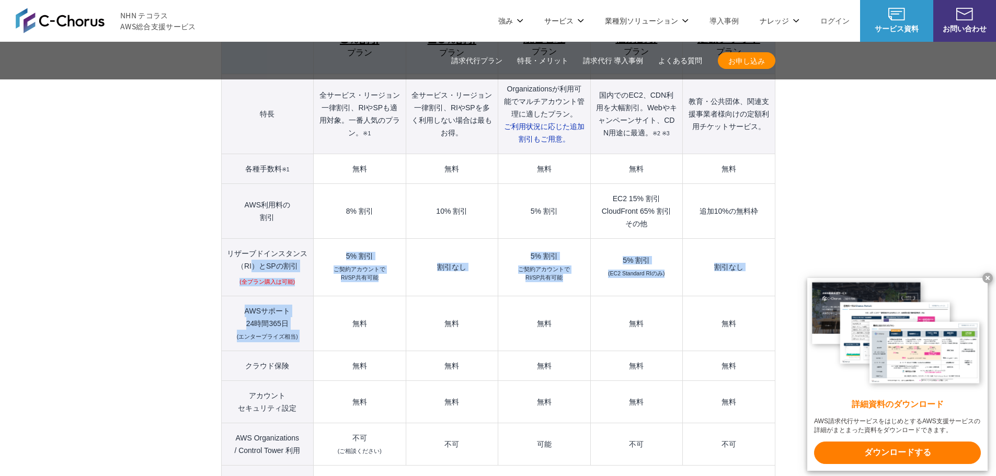
drag, startPoint x: 303, startPoint y: 299, endPoint x: 357, endPoint y: 312, distance: 55.0
click at [372, 315] on tbody "プラン名 AWS請求代行 8 %割引 プラン AWS請求代行 10 %割引 プラン AWS請求代行 統合管理 プラン AWS請求代行 個別割引 プラン" at bounding box center [498, 284] width 554 height 598
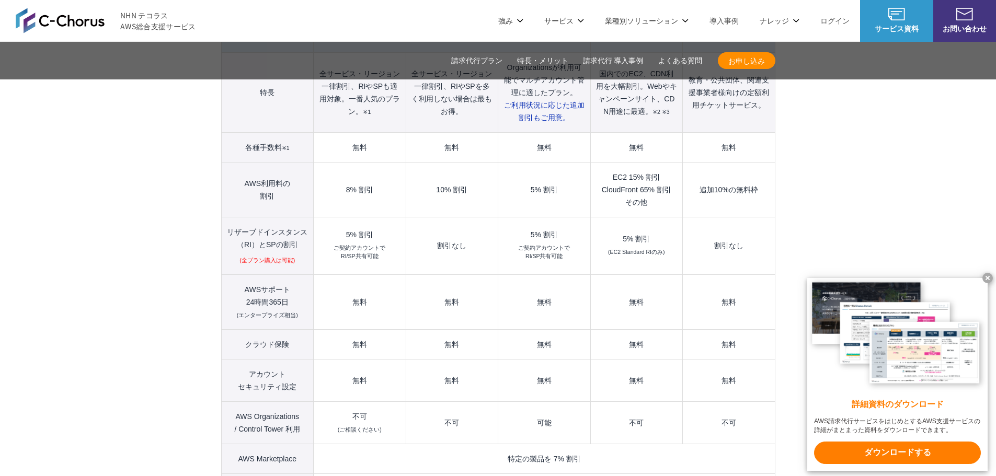
scroll to position [1224, 0]
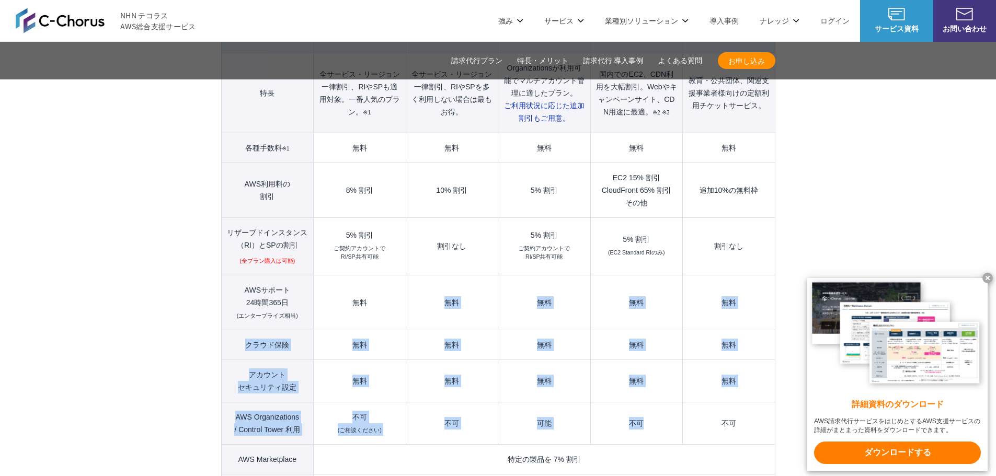
drag, startPoint x: 437, startPoint y: 282, endPoint x: 690, endPoint y: 382, distance: 272.8
click at [698, 405] on tbody "プラン名 AWS請求代行 8 %割引 プラン AWS請求代行 10 %割引 プラン AWS請求代行 統合管理 プラン AWS請求代行 個別割引 プラン" at bounding box center [498, 263] width 554 height 598
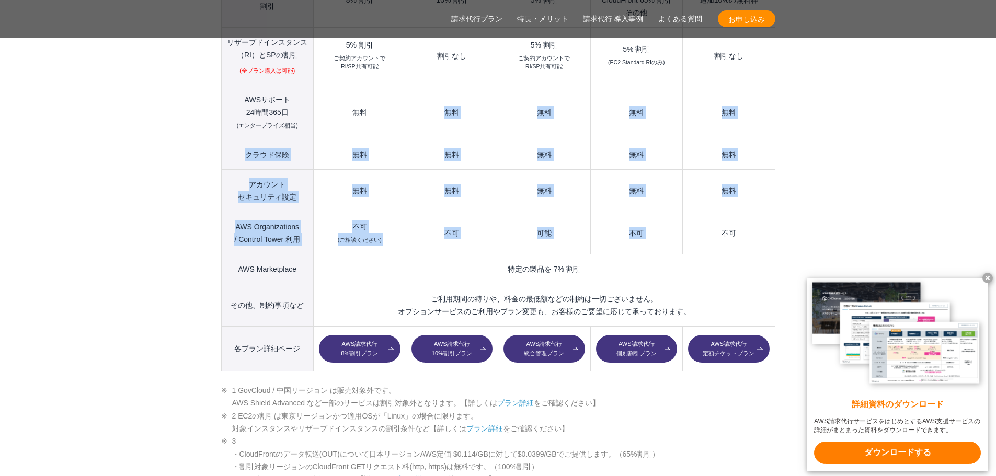
scroll to position [1433, 0]
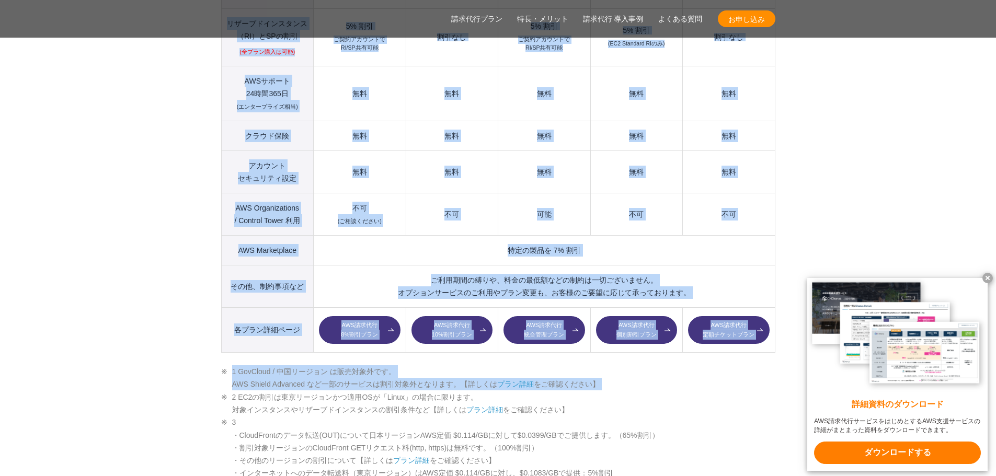
drag, startPoint x: 202, startPoint y: 224, endPoint x: 234, endPoint y: 384, distance: 162.7
click at [233, 384] on section "AWS請求代行サービスのプラン 多様なニーズに対応したオススメのプラン プラン名 AWS請求代行 8 %割引 プラン AWS請求代行 10 %割引 プラン A…" at bounding box center [498, 443] width 996 height 1649
click at [202, 325] on section "AWS請求代行サービスのプラン 多様なニーズに対応したオススメのプラン プラン名 AWS請求代行 8 %割引 プラン AWS請求代行 10 %割引 プラン A…" at bounding box center [498, 443] width 996 height 1649
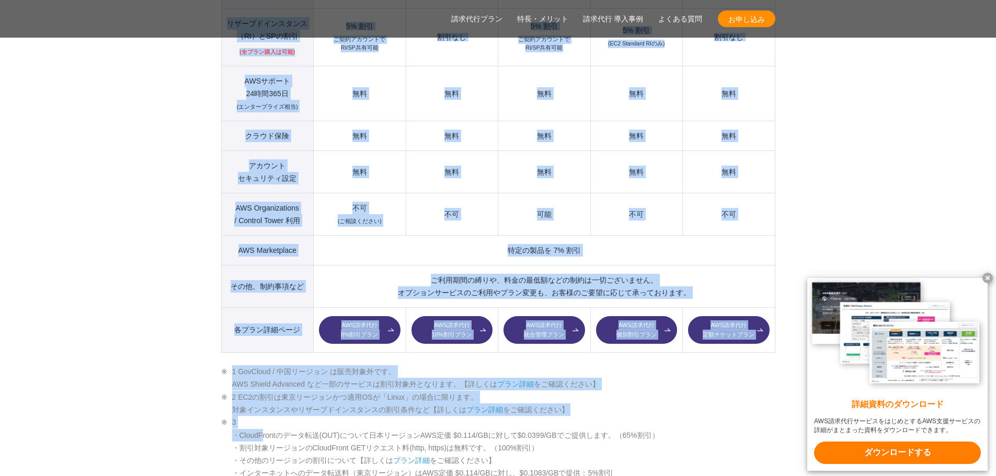
drag, startPoint x: 253, startPoint y: 393, endPoint x: 272, endPoint y: 425, distance: 37.3
click at [267, 422] on section "AWS請求代行サービスのプラン 多様なニーズに対応したオススメのプラン プラン名 AWS請求代行 8 %割引 プラン AWS請求代行 10 %割引 プラン A…" at bounding box center [498, 443] width 996 height 1649
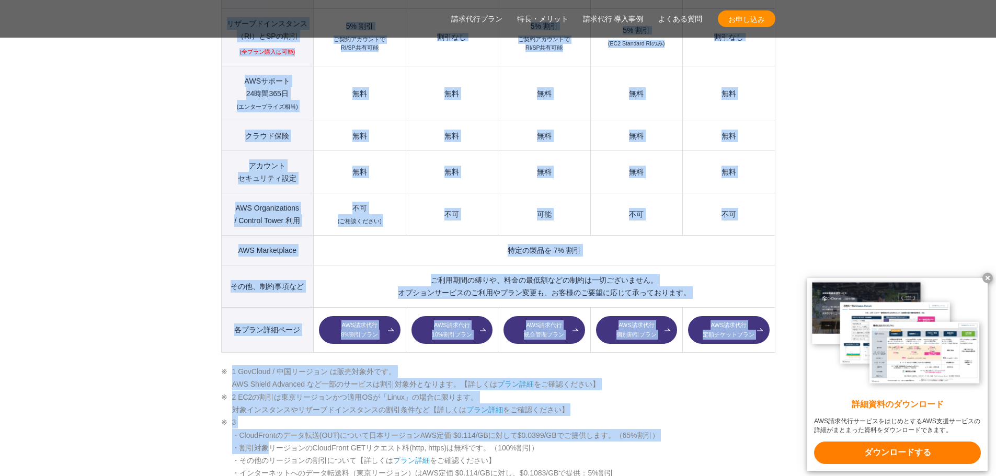
scroll to position [1590, 0]
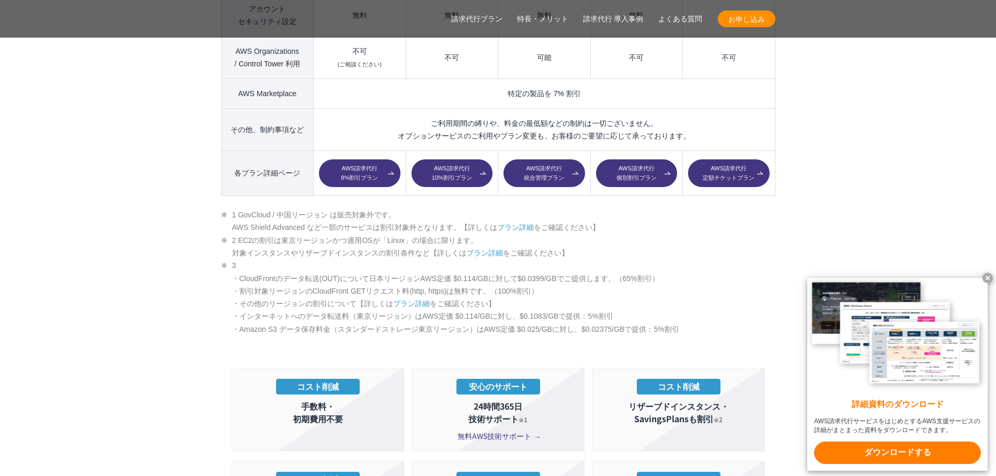
click at [167, 328] on section "AWS請求代行サービスのプラン 多様なニーズに対応したオススメのプラン プラン名 AWS請求代行 8 %割引 プラン AWS請求代行 10 %割引 プラン A…" at bounding box center [498, 286] width 996 height 1649
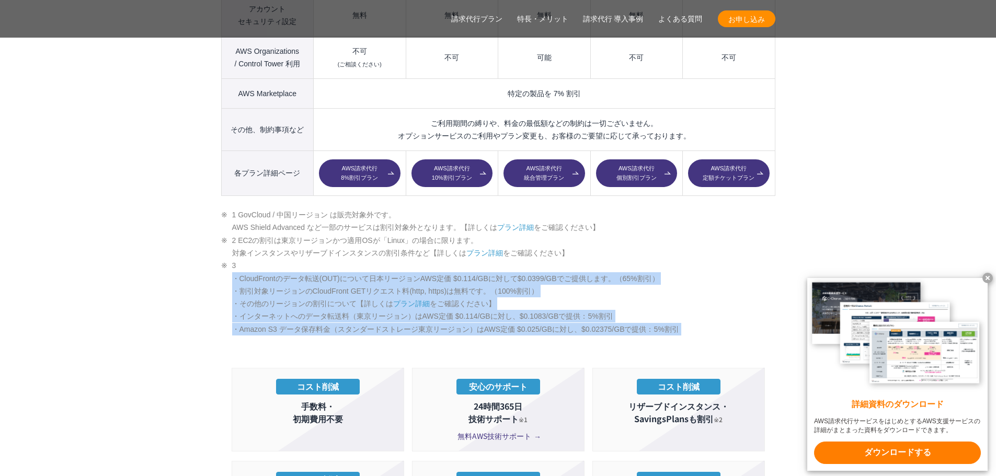
drag, startPoint x: 162, startPoint y: 268, endPoint x: 163, endPoint y: 343, distance: 74.8
click at [174, 341] on section "AWS請求代行サービスのプラン 多様なニーズに対応したオススメのプラン プラン名 AWS請求代行 8 %割引 プラン AWS請求代行 10 %割引 プラン A…" at bounding box center [498, 286] width 996 height 1649
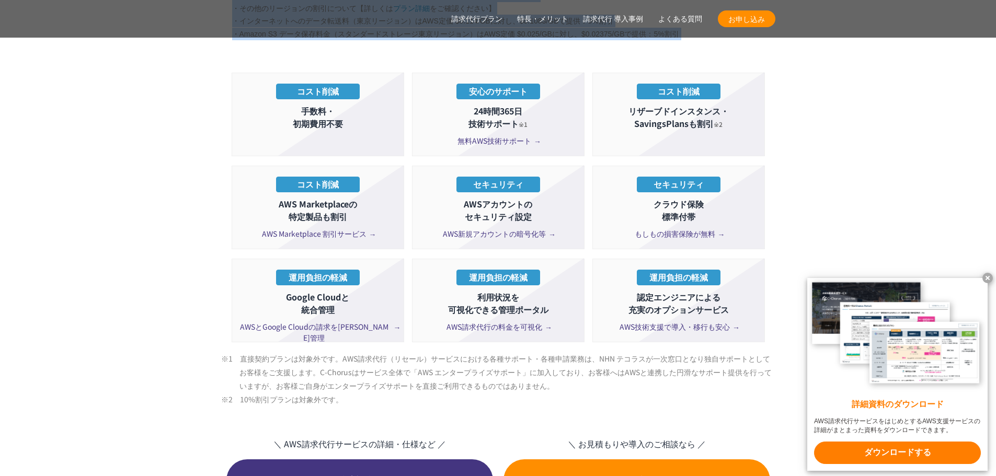
scroll to position [1904, 0]
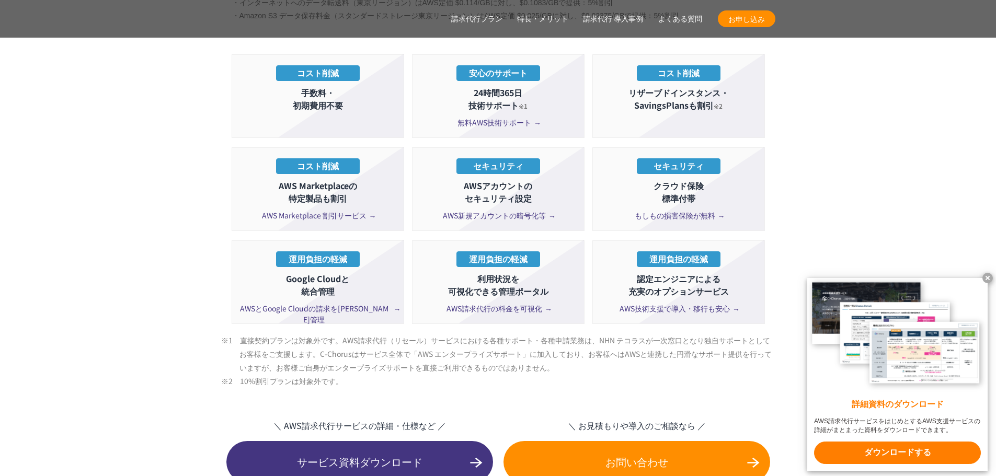
drag, startPoint x: 172, startPoint y: 272, endPoint x: 135, endPoint y: 232, distance: 54.4
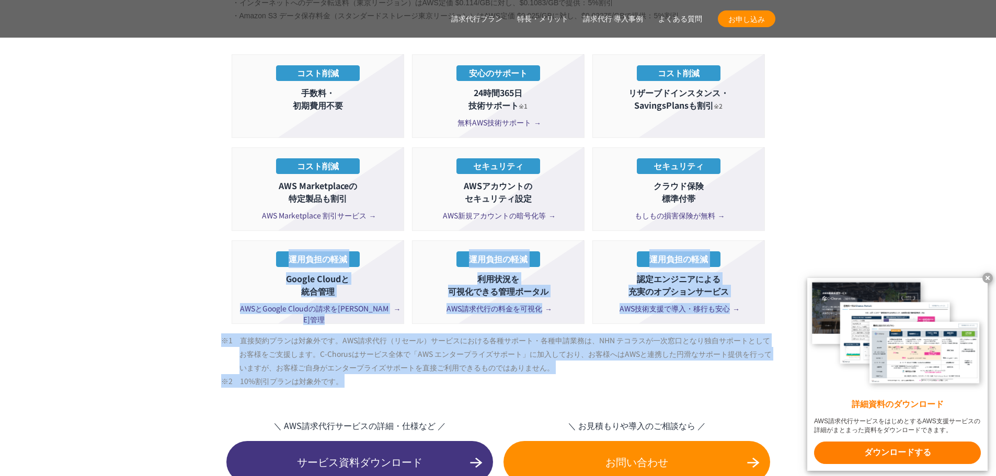
drag, startPoint x: 139, startPoint y: 354, endPoint x: 141, endPoint y: 377, distance: 22.6
drag, startPoint x: 129, startPoint y: 301, endPoint x: 144, endPoint y: 358, distance: 58.9
